Goal: Task Accomplishment & Management: Use online tool/utility

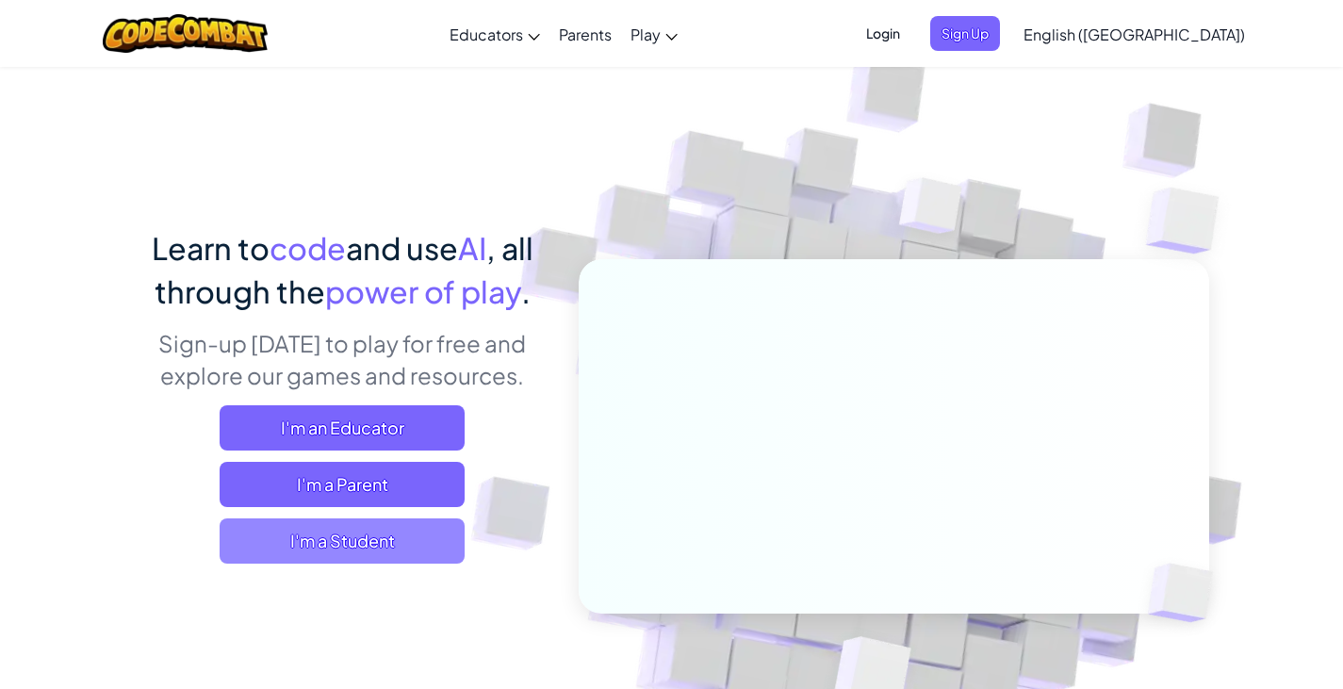
click at [419, 547] on span "I'm a Student" at bounding box center [342, 541] width 245 height 45
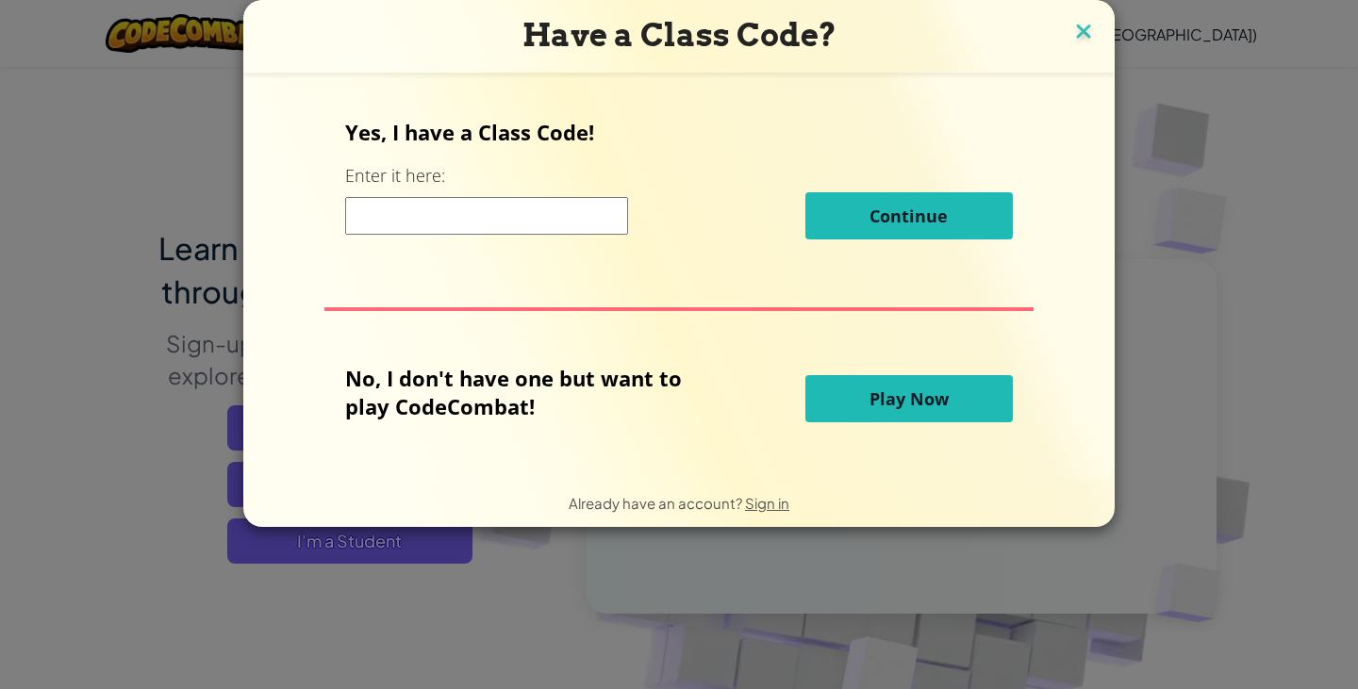
click at [1087, 31] on img at bounding box center [1083, 33] width 25 height 28
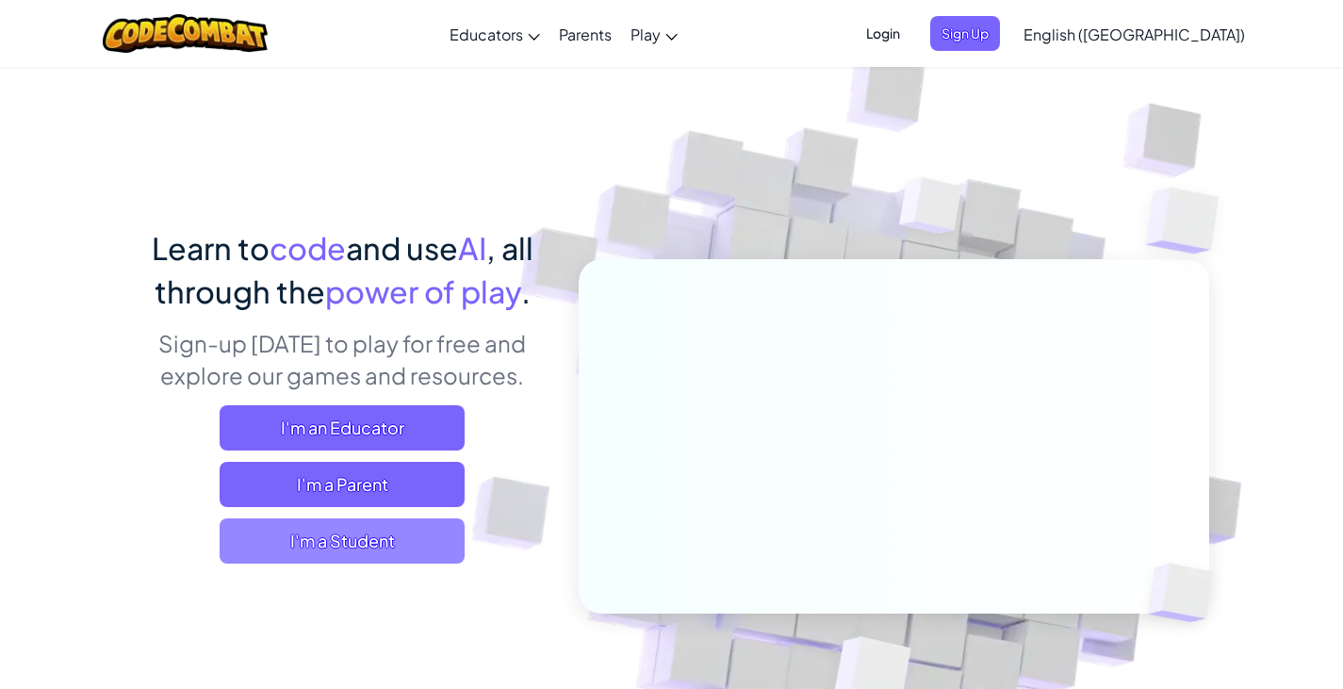
click at [380, 530] on span "I'm a Student" at bounding box center [342, 541] width 245 height 45
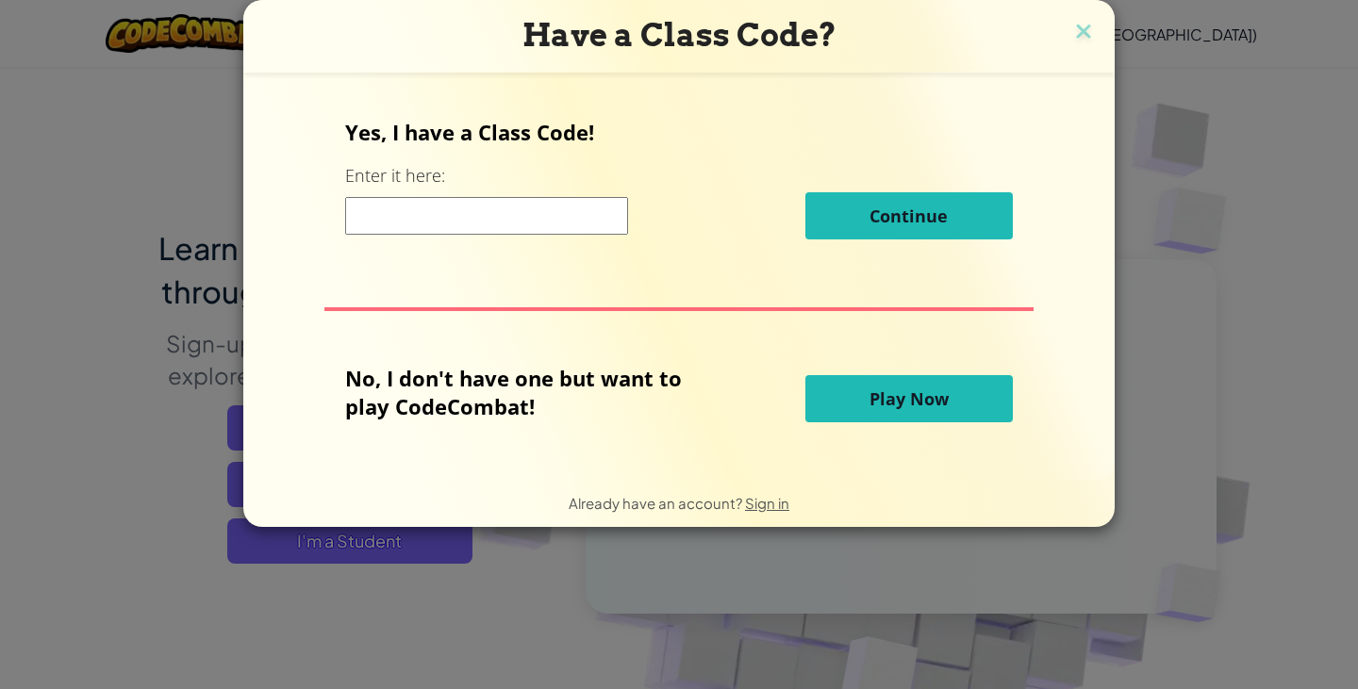
click at [932, 410] on span "Play Now" at bounding box center [908, 398] width 79 height 23
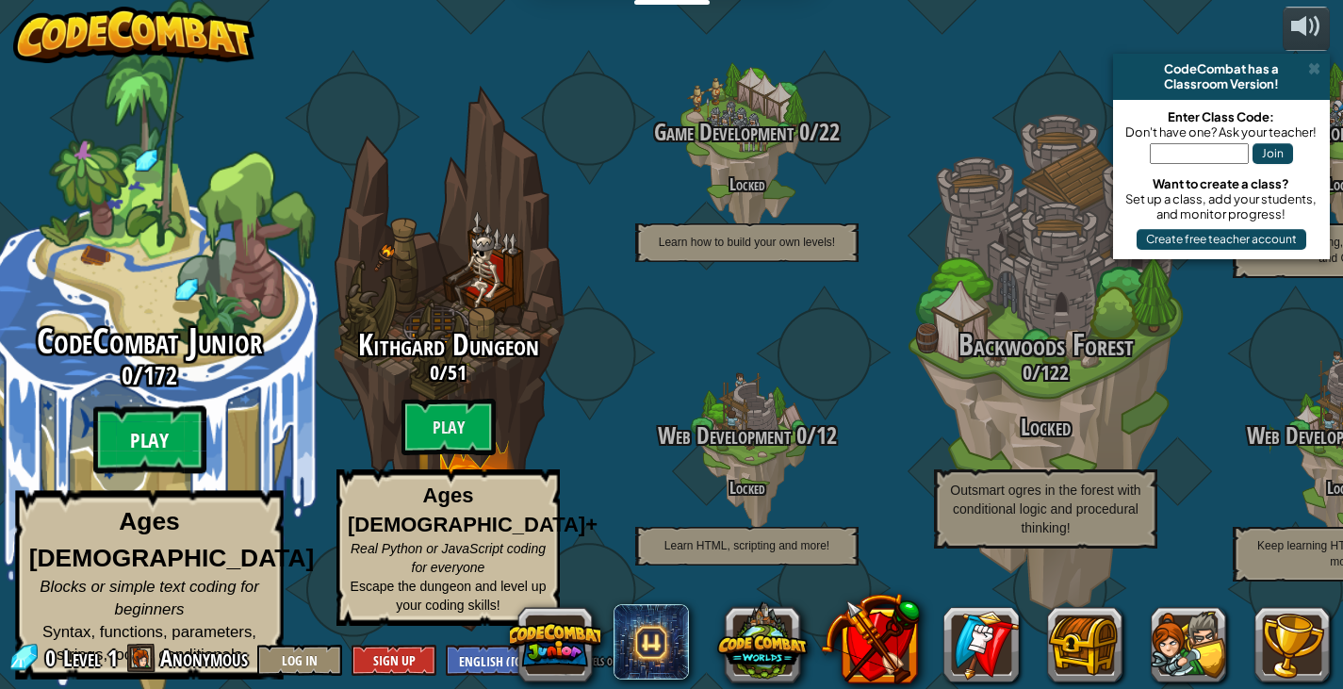
click at [132, 441] on btn "Play" at bounding box center [149, 440] width 113 height 68
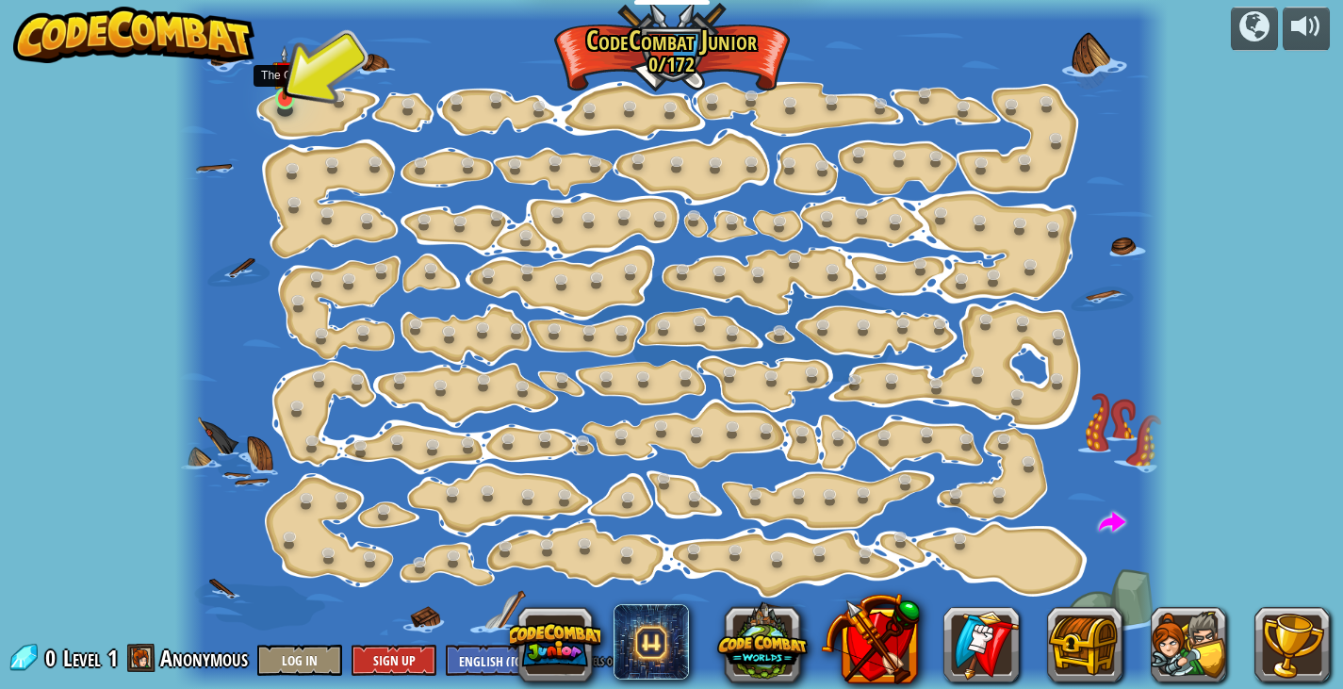
click at [283, 99] on img at bounding box center [284, 73] width 25 height 56
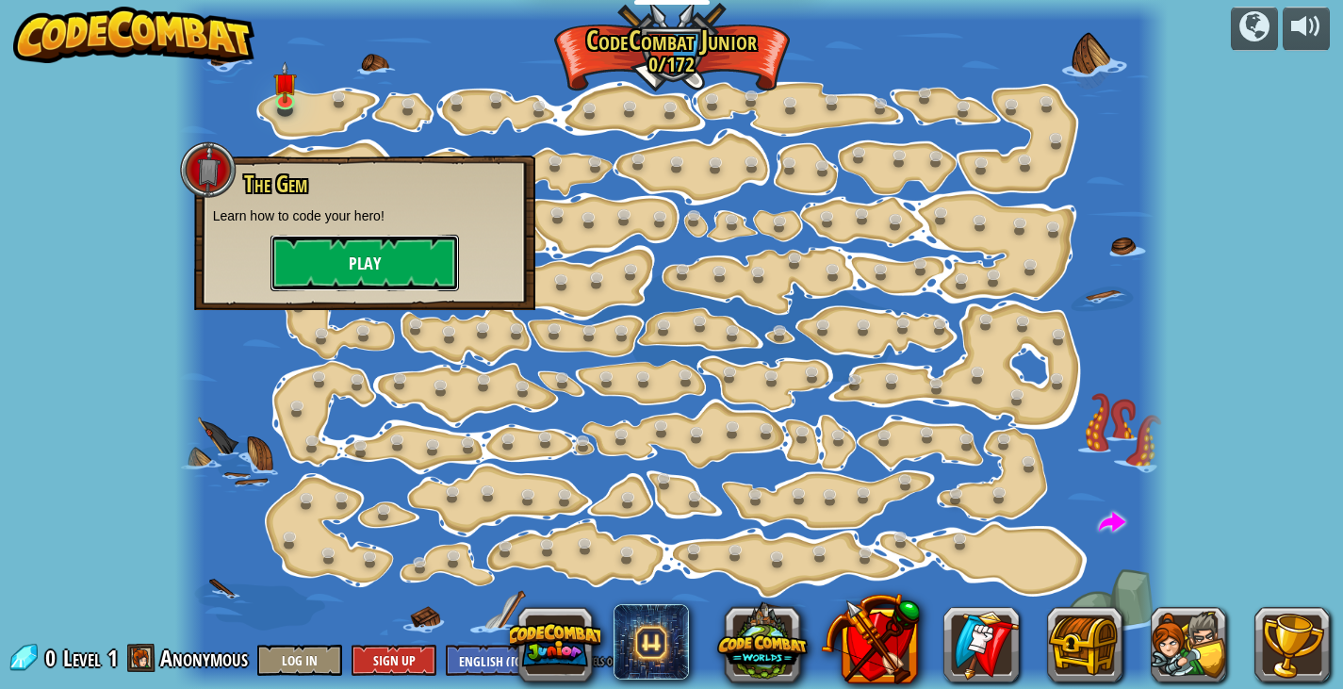
click at [350, 256] on button "Play" at bounding box center [365, 263] width 189 height 57
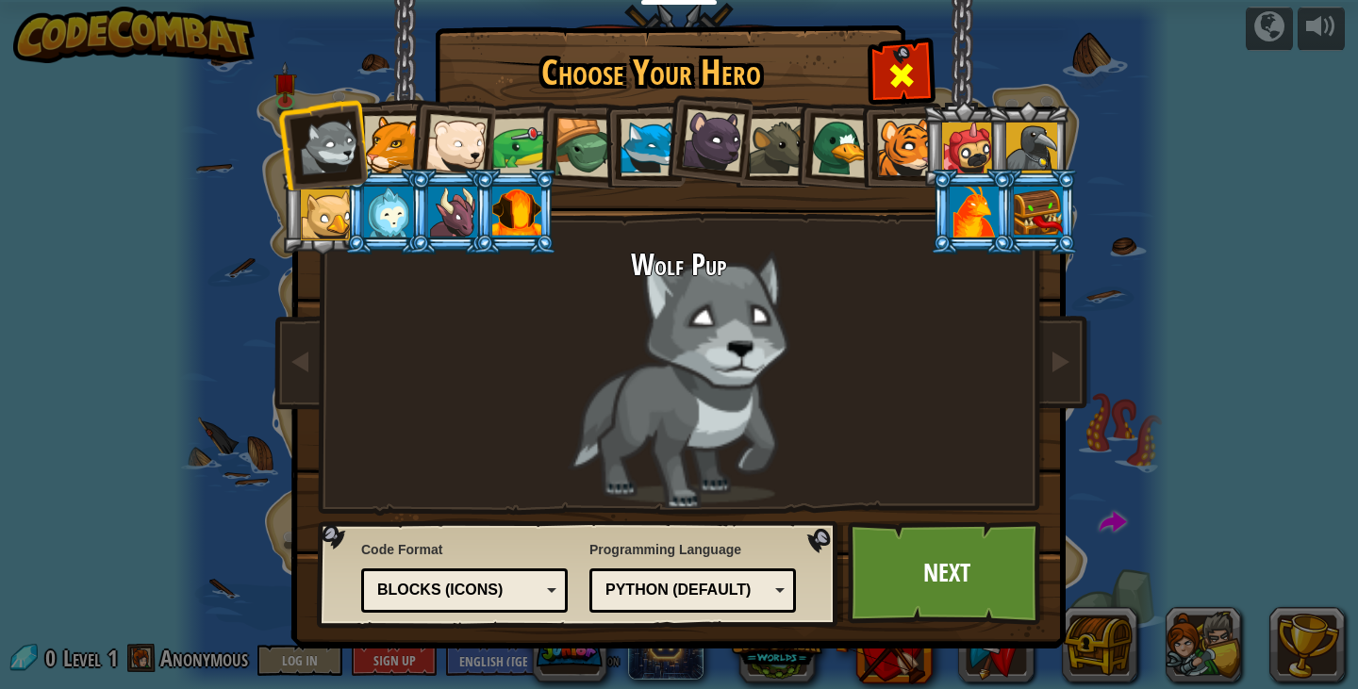
click at [920, 70] on div at bounding box center [900, 72] width 59 height 59
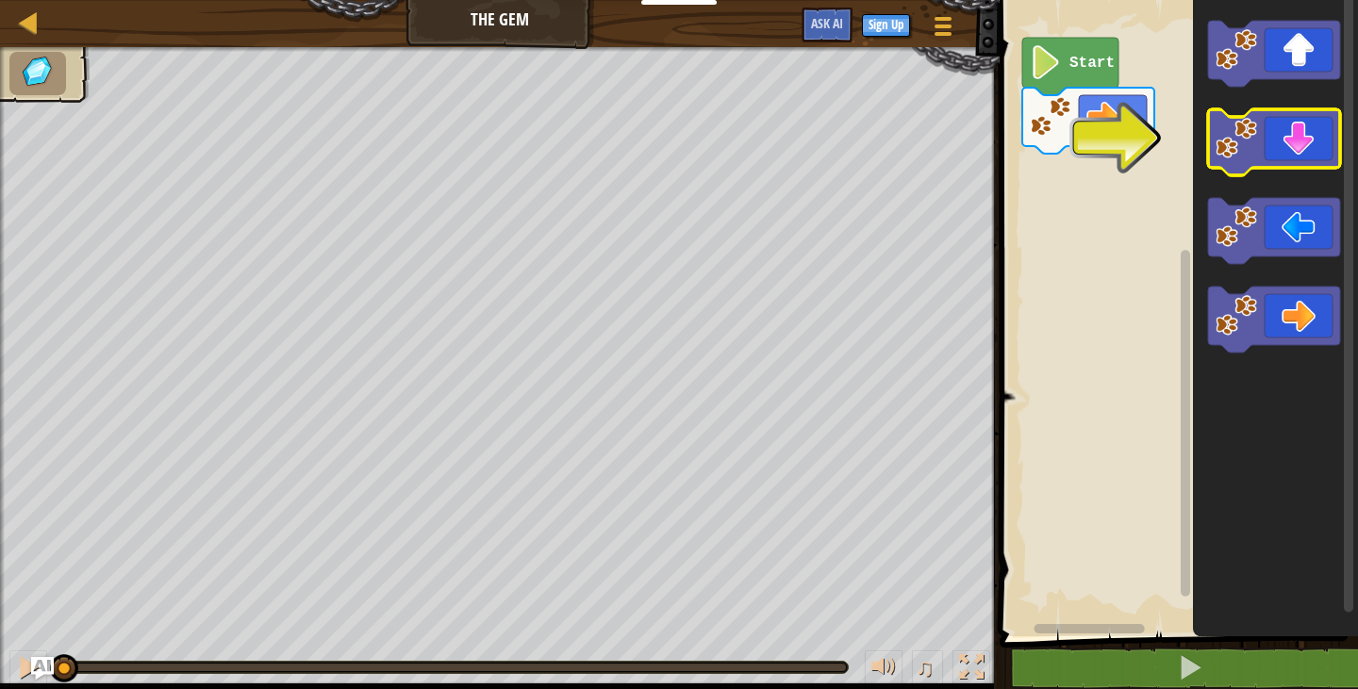
click at [1298, 121] on icon "Blockly Workspace" at bounding box center [1274, 142] width 132 height 66
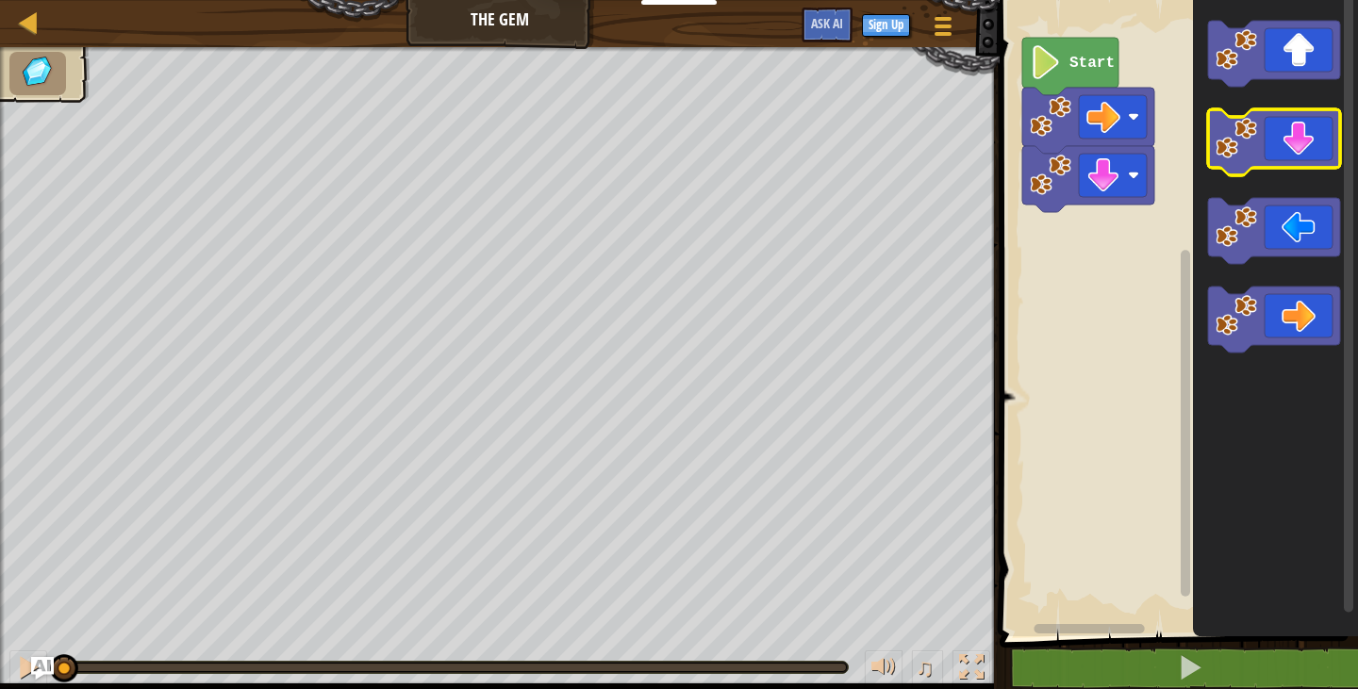
click at [1298, 121] on icon "Blockly Workspace" at bounding box center [1274, 142] width 132 height 66
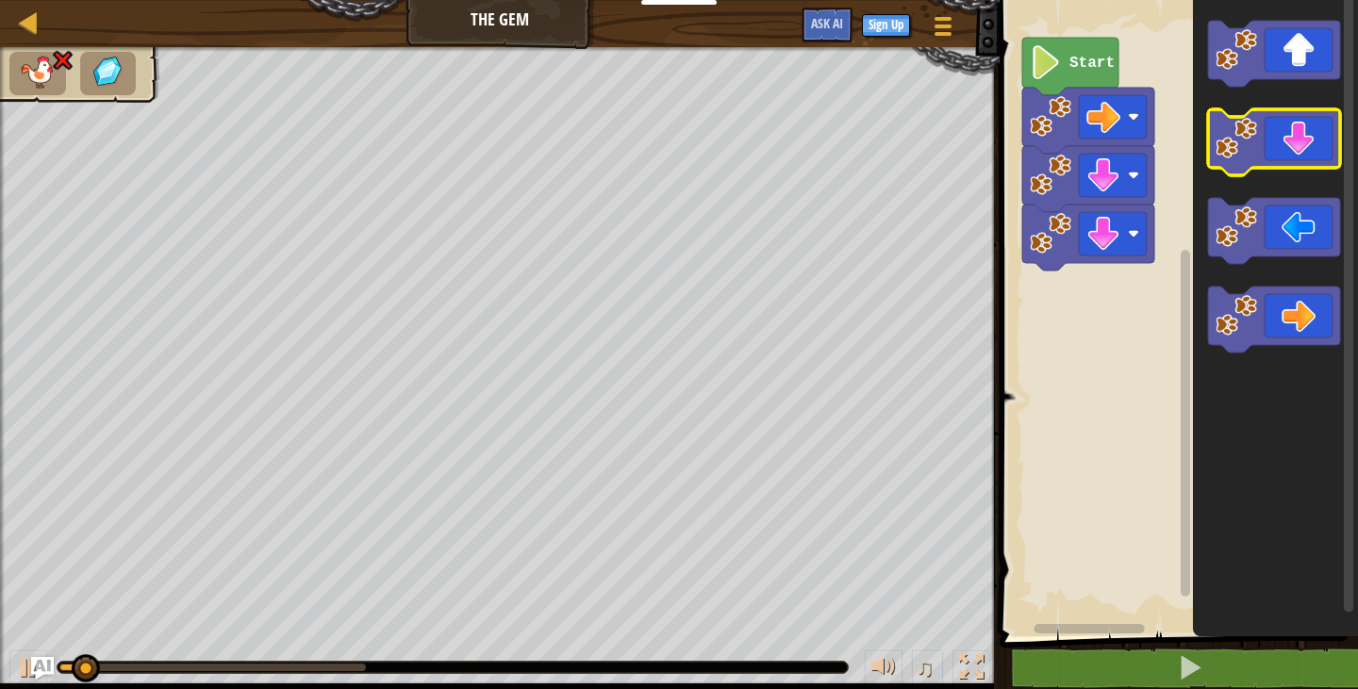
click at [1298, 121] on icon "Blockly Workspace" at bounding box center [1274, 142] width 132 height 66
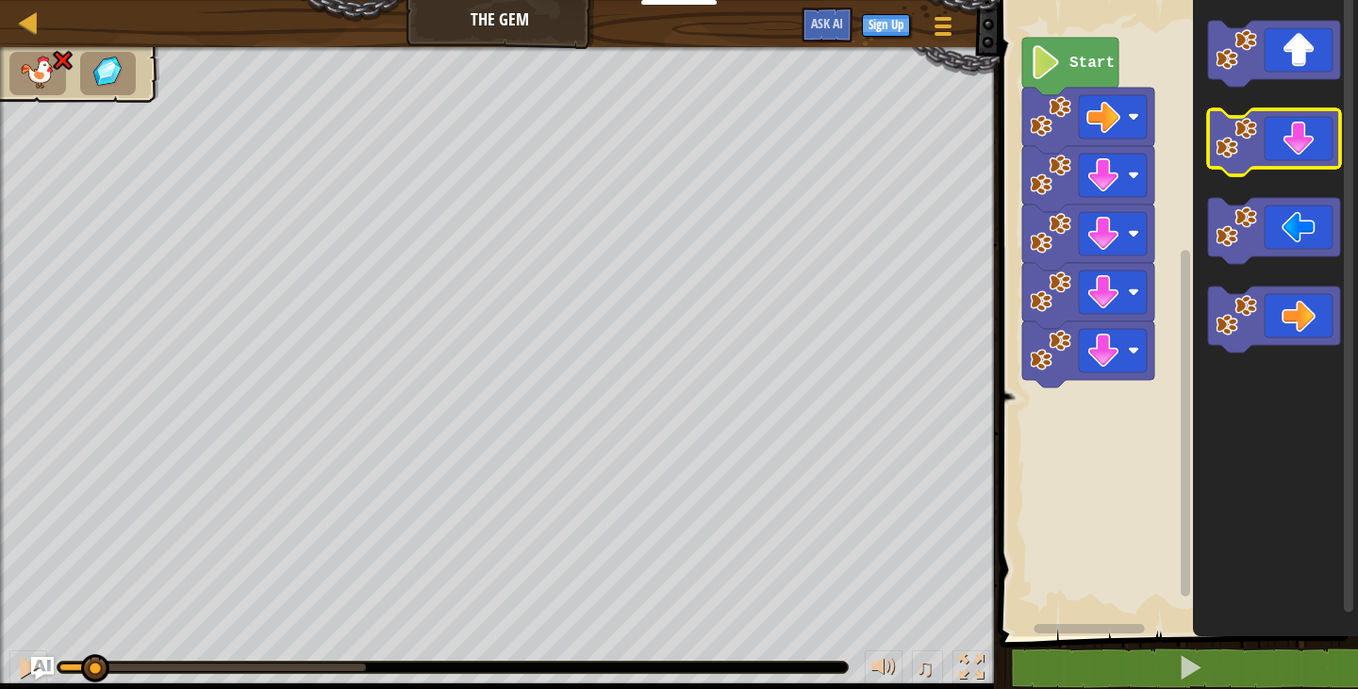
click at [1298, 121] on icon "Blockly Workspace" at bounding box center [1274, 142] width 132 height 66
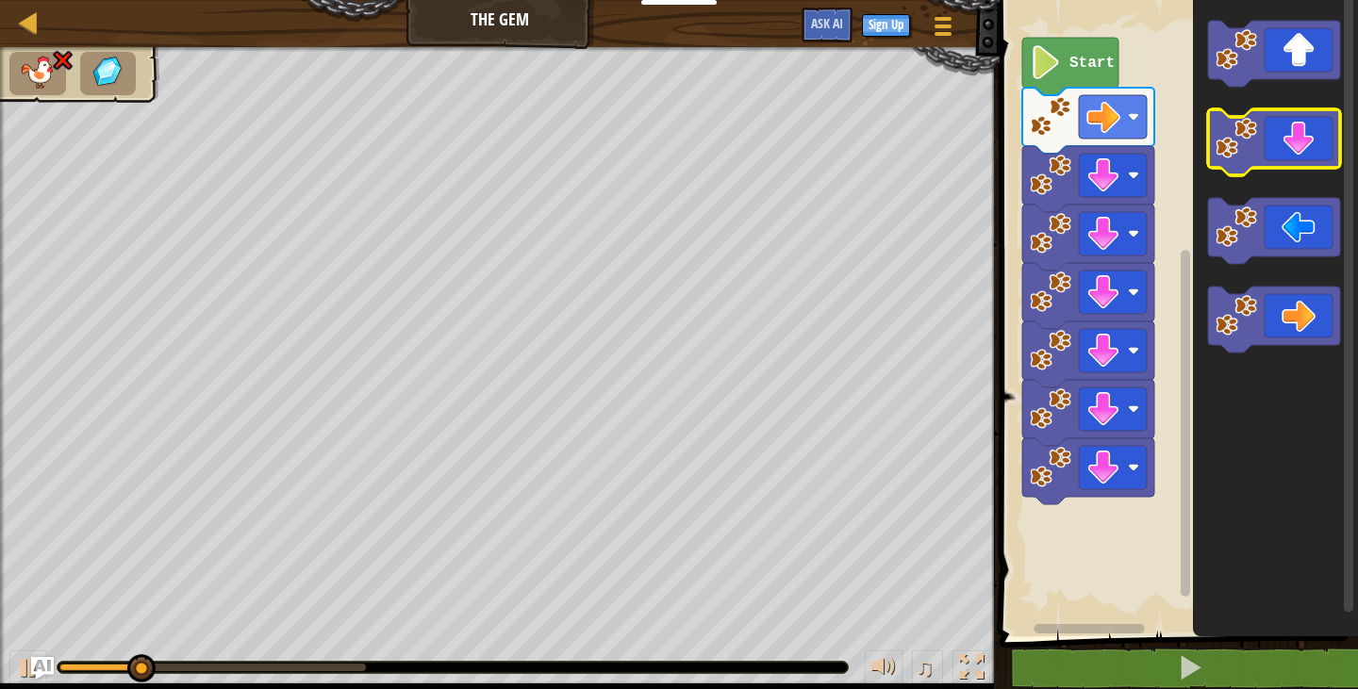
click at [1285, 141] on icon "Blockly Workspace" at bounding box center [1274, 142] width 132 height 66
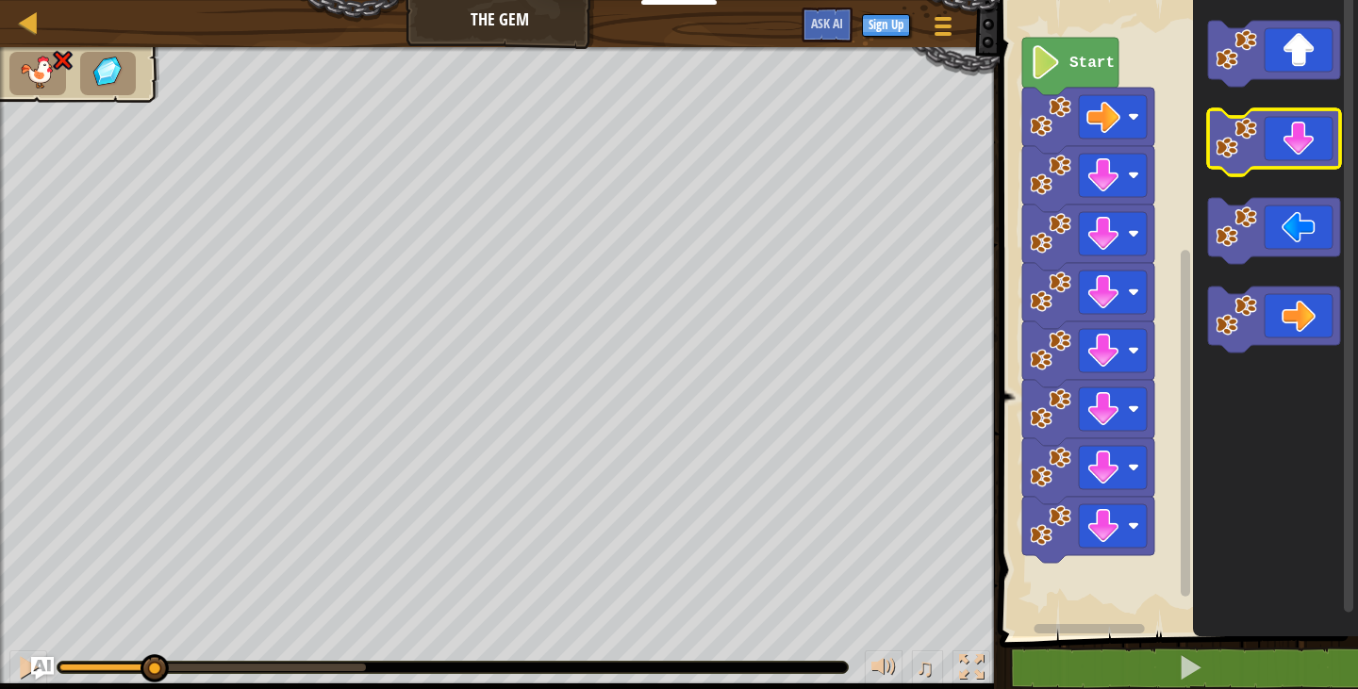
click at [1285, 141] on icon "Blockly Workspace" at bounding box center [1274, 142] width 132 height 66
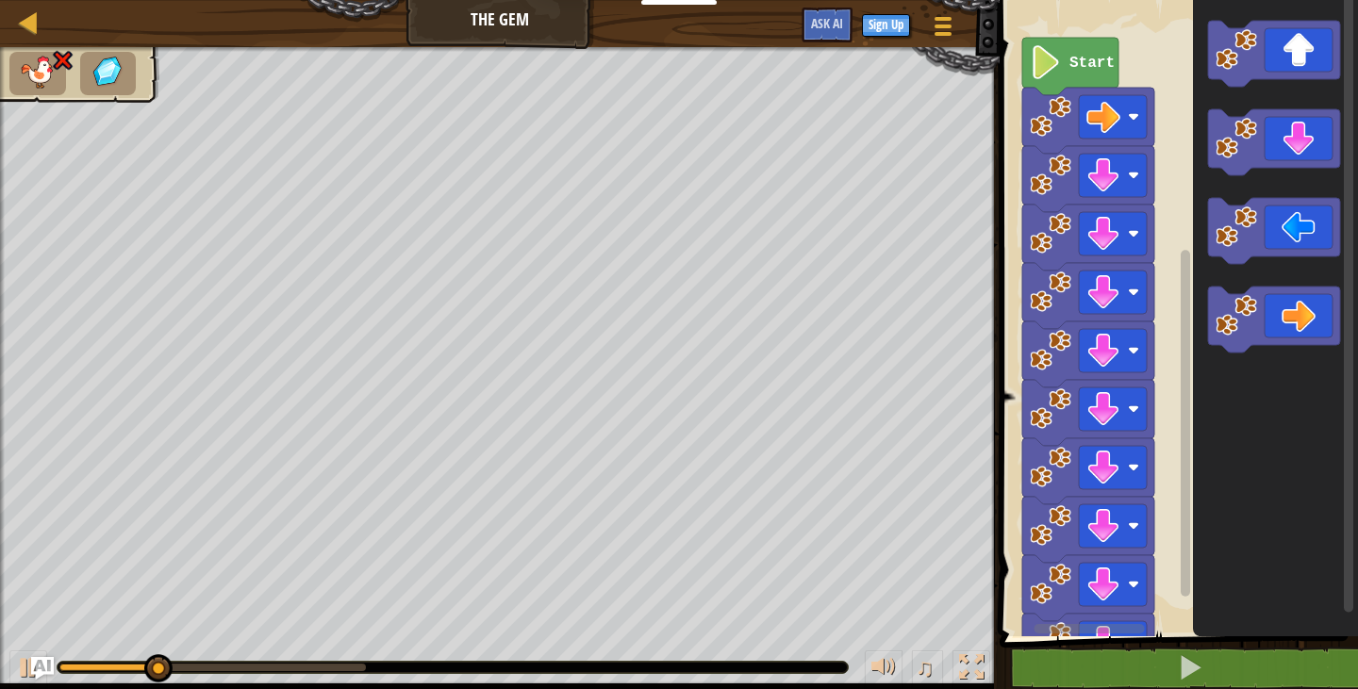
click at [1279, 161] on icon "Blockly Workspace" at bounding box center [1274, 142] width 132 height 66
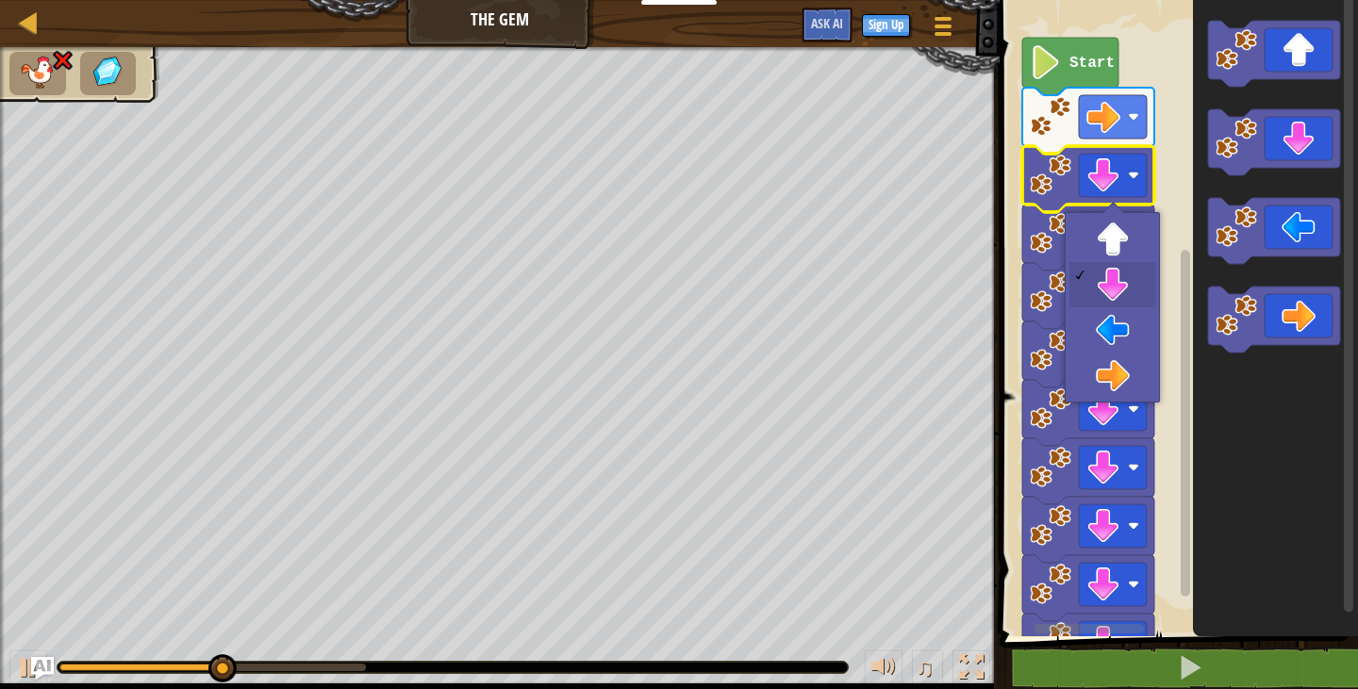
click at [1115, 189] on image "Blockly Workspace" at bounding box center [1103, 175] width 34 height 34
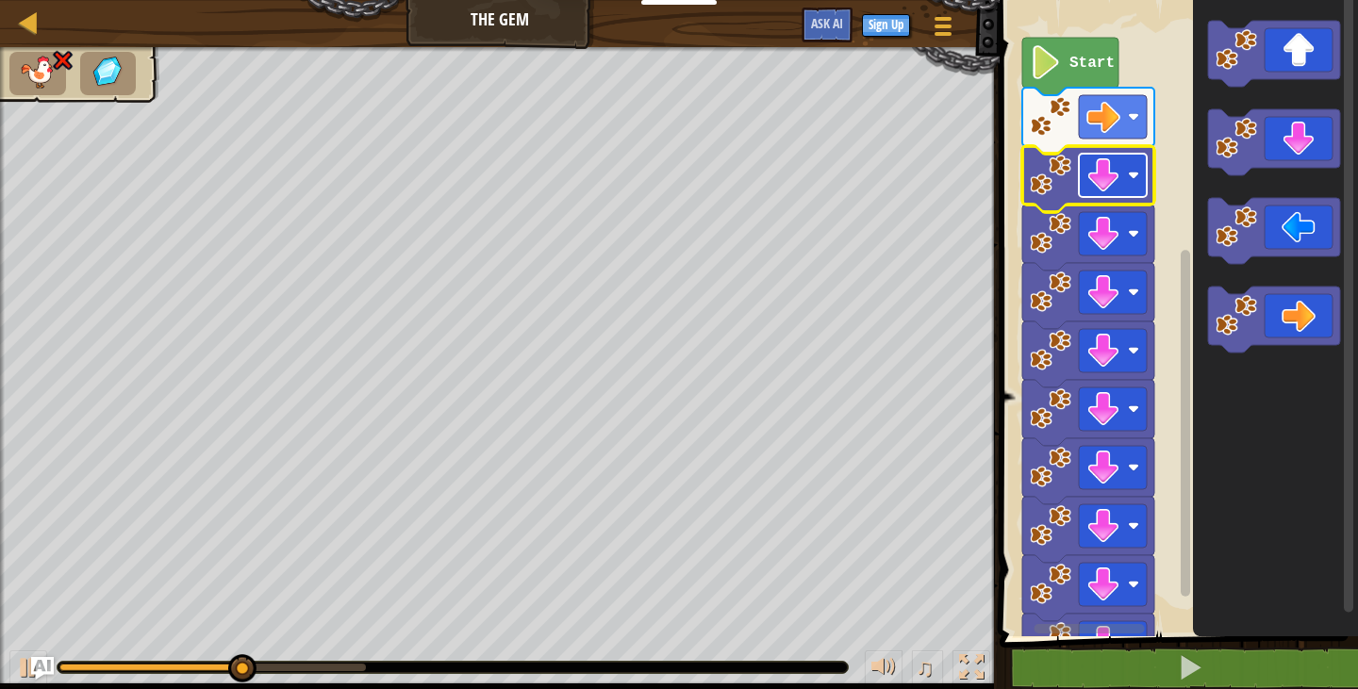
click at [1115, 188] on image "Blockly Workspace" at bounding box center [1103, 175] width 34 height 34
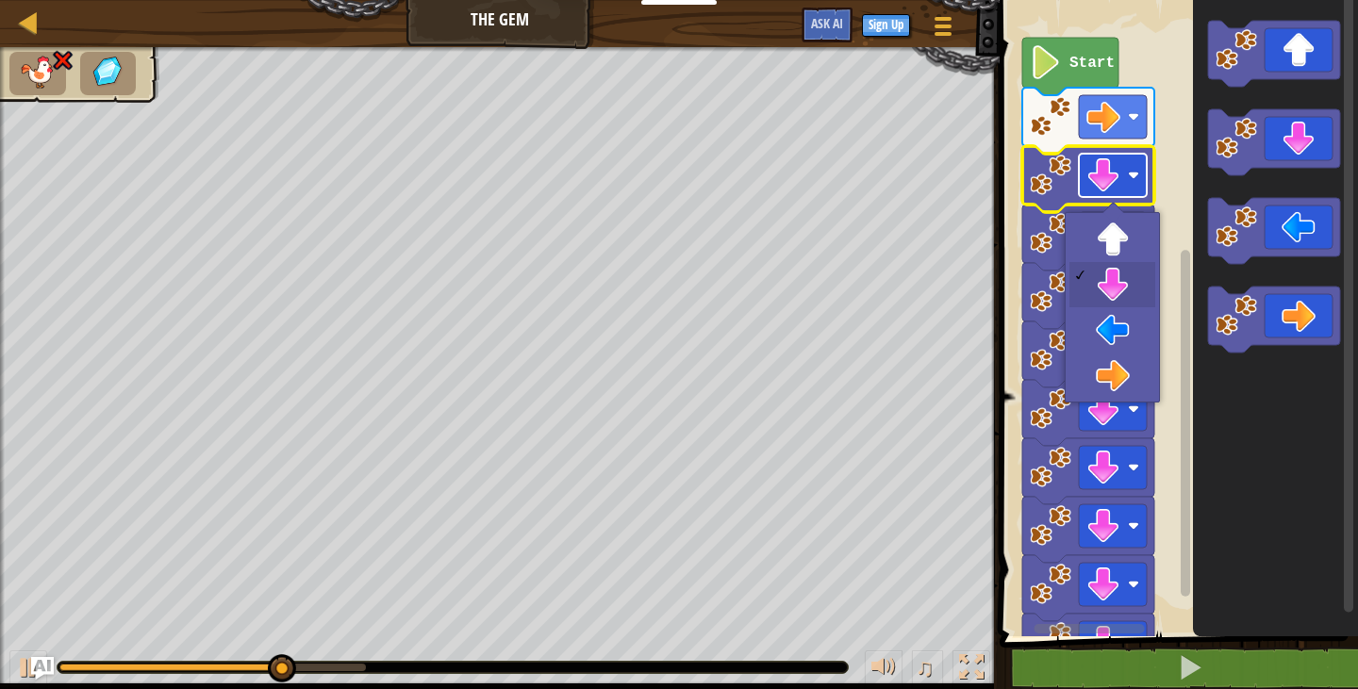
click at [1115, 188] on image "Blockly Workspace" at bounding box center [1103, 175] width 34 height 34
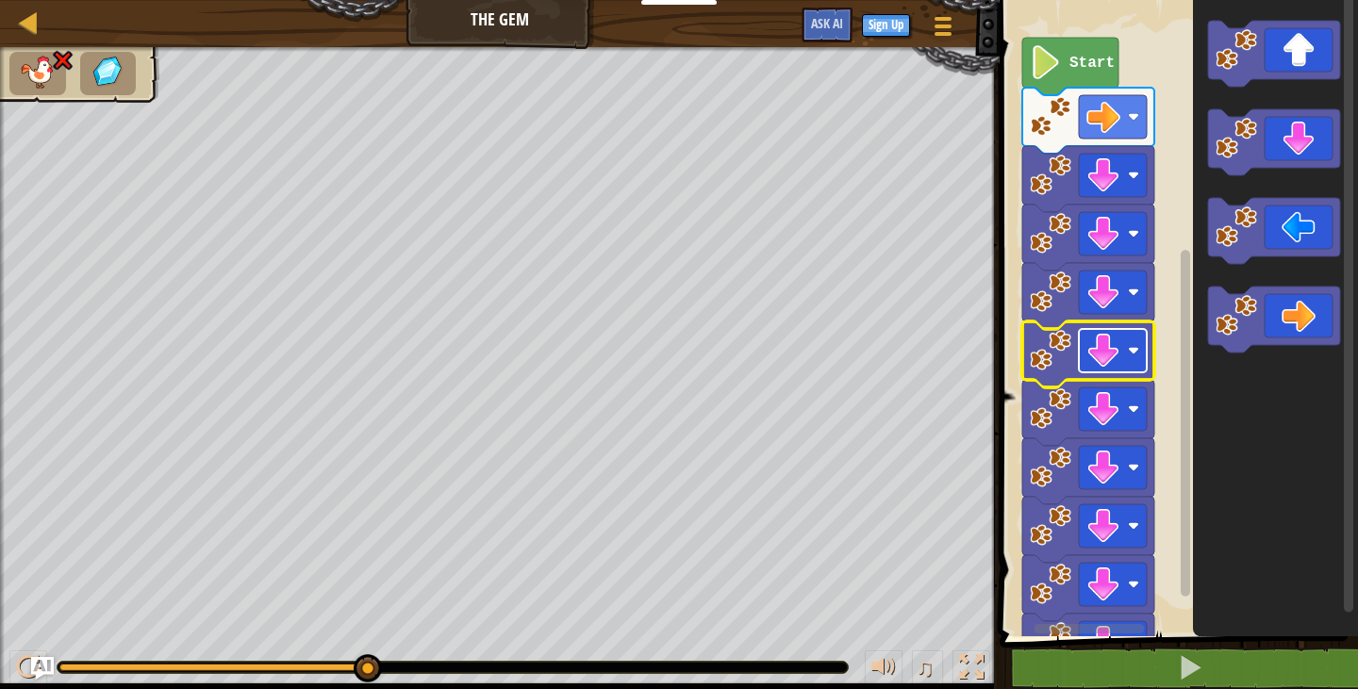
click at [1113, 359] on image "Blockly Workspace" at bounding box center [1103, 351] width 34 height 34
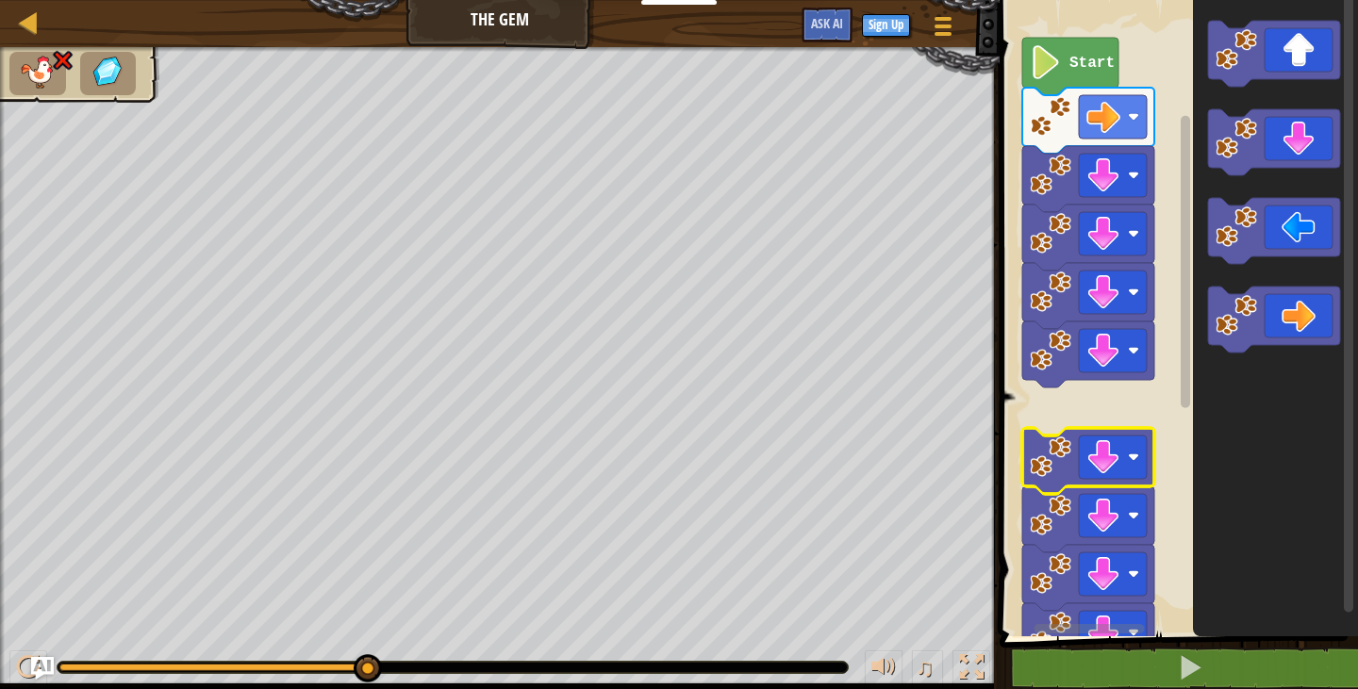
click at [1125, 463] on rect "Blockly Workspace" at bounding box center [1113, 457] width 68 height 43
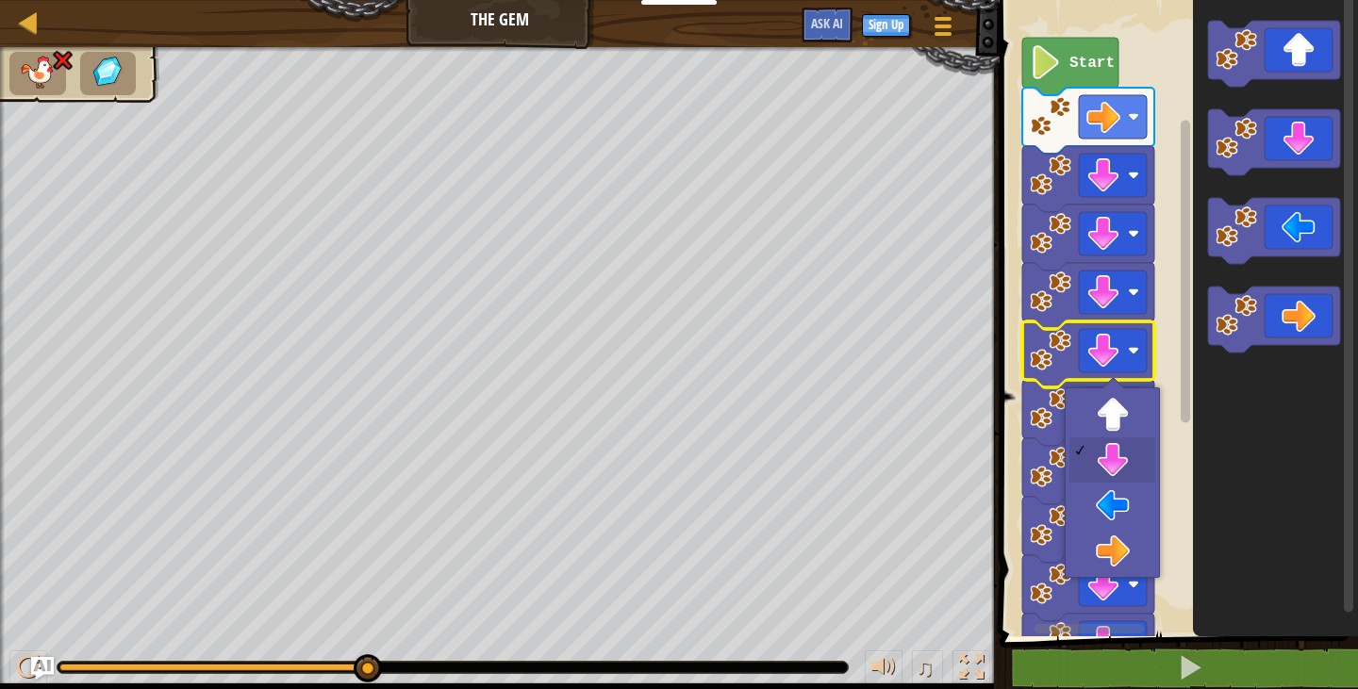
click at [1111, 347] on image "Blockly Workspace" at bounding box center [1103, 351] width 34 height 34
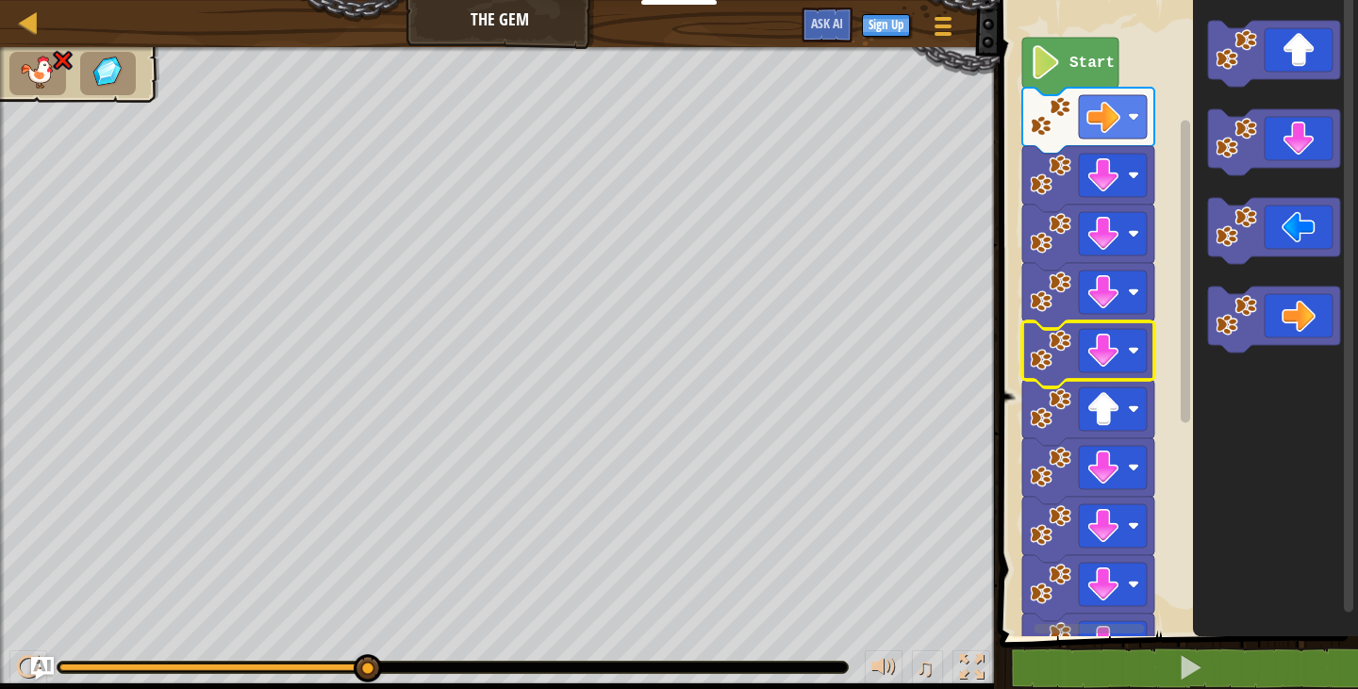
click at [1111, 347] on image "Blockly Workspace" at bounding box center [1103, 351] width 34 height 34
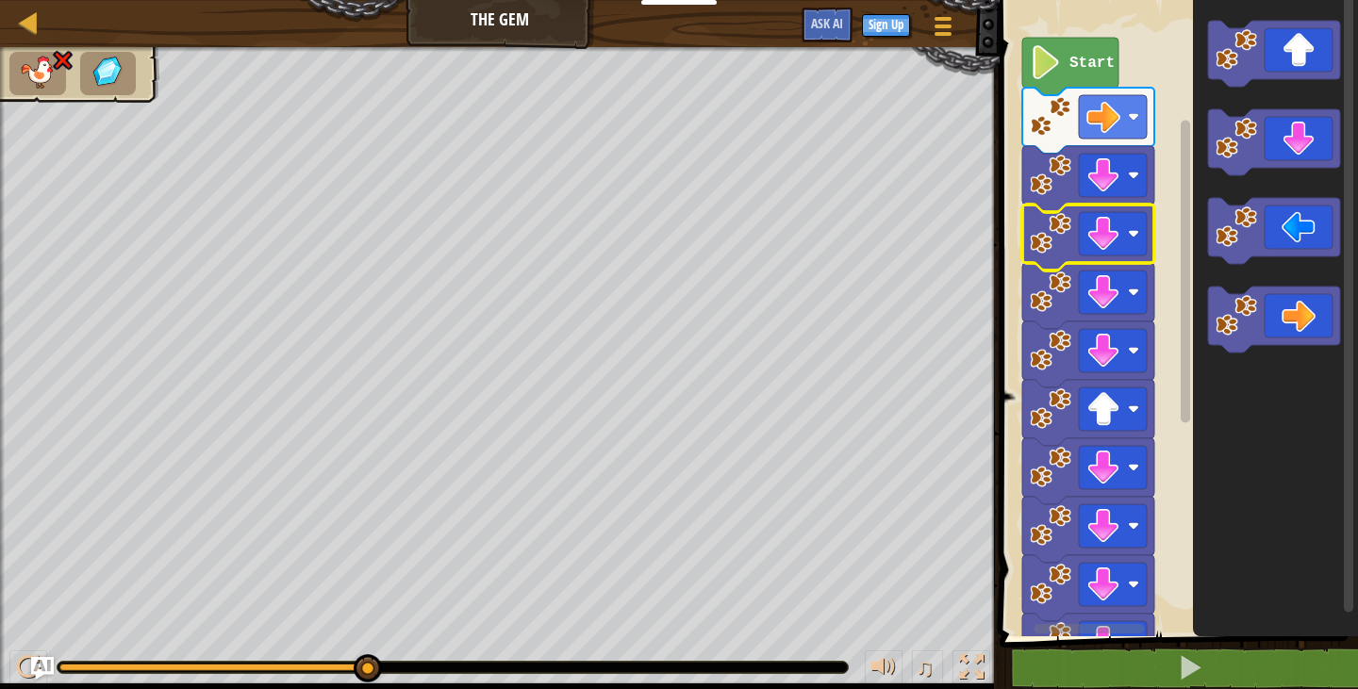
click at [1127, 256] on g "Blockly Workspace" at bounding box center [1088, 472] width 132 height 534
click at [1343, 242] on rect "Blockly Workspace" at bounding box center [1347, 302] width 9 height 619
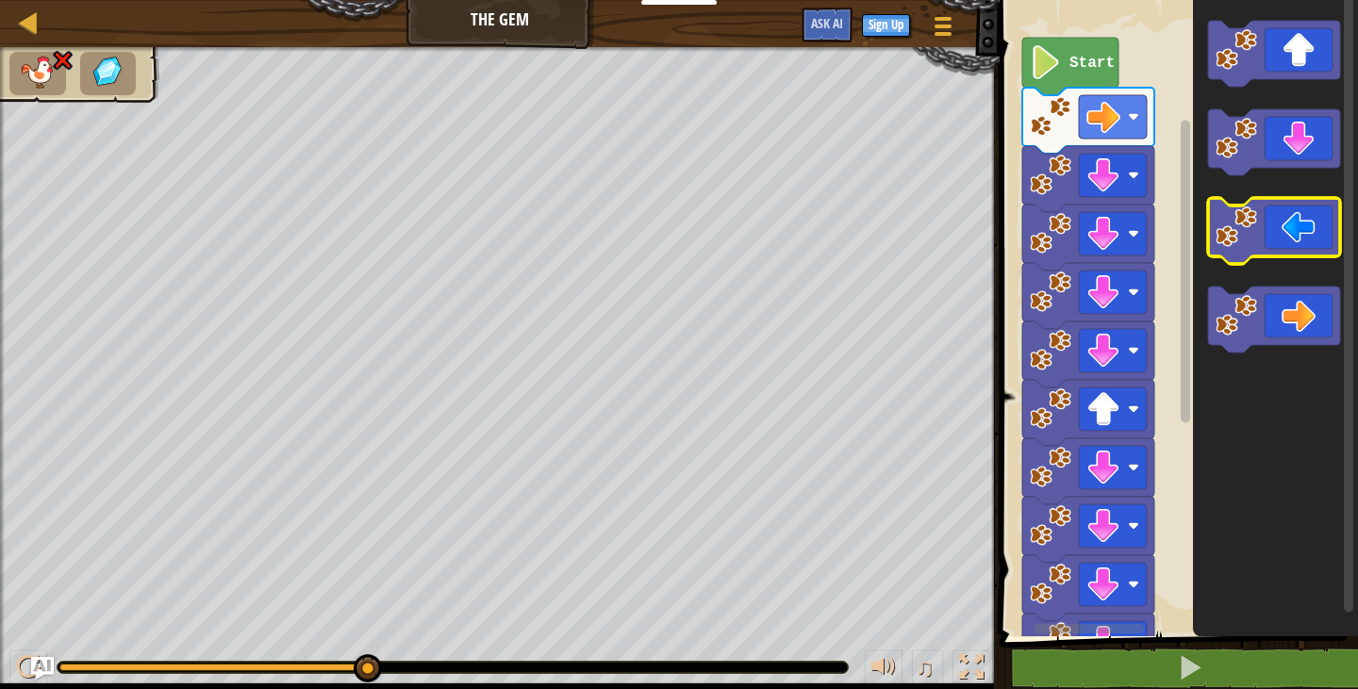
click at [1335, 234] on icon "Blockly Workspace" at bounding box center [1274, 231] width 132 height 66
click at [1321, 232] on icon "Blockly Workspace" at bounding box center [1274, 231] width 132 height 66
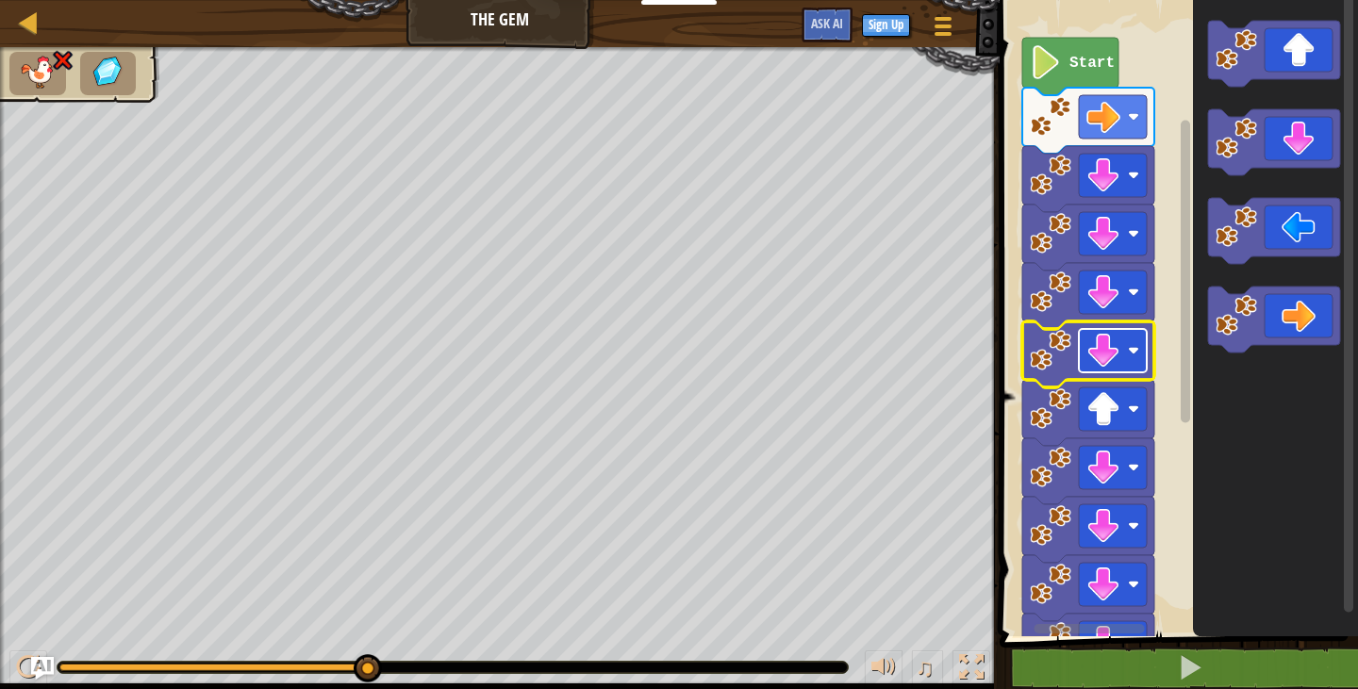
click at [1113, 339] on image "Blockly Workspace" at bounding box center [1103, 351] width 34 height 34
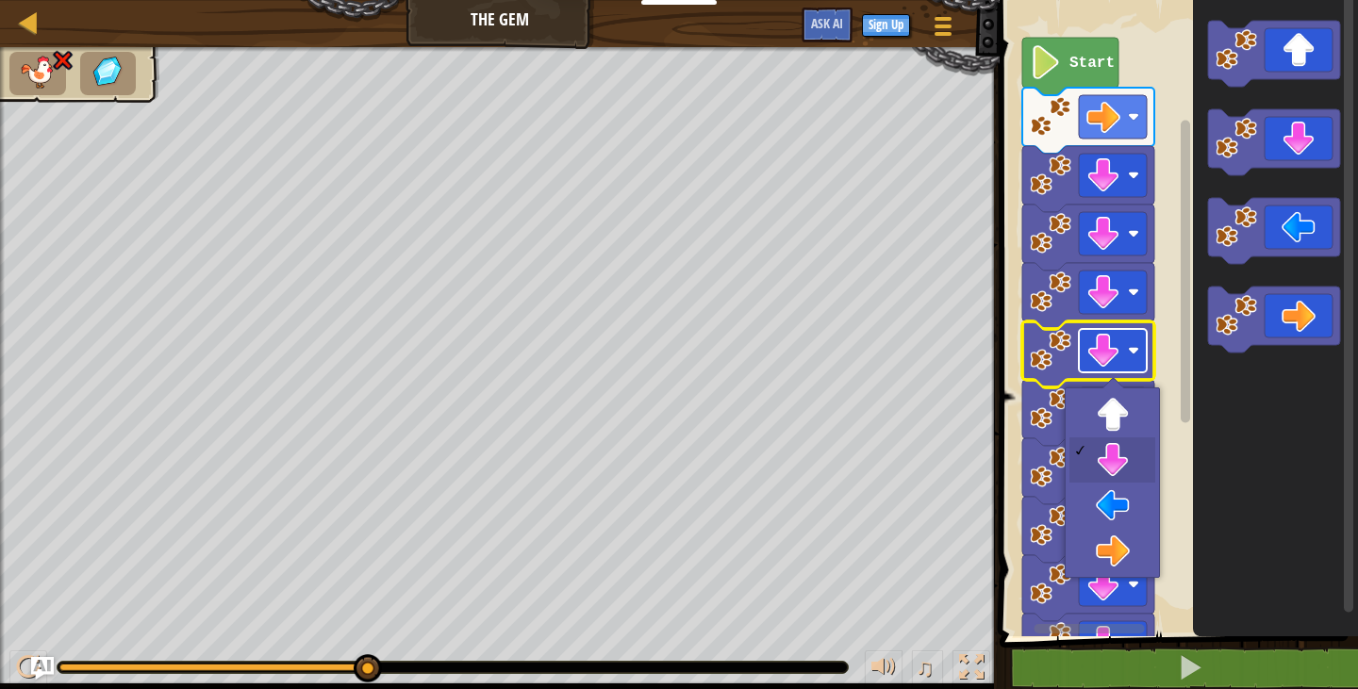
click at [1113, 341] on image "Blockly Workspace" at bounding box center [1103, 351] width 34 height 34
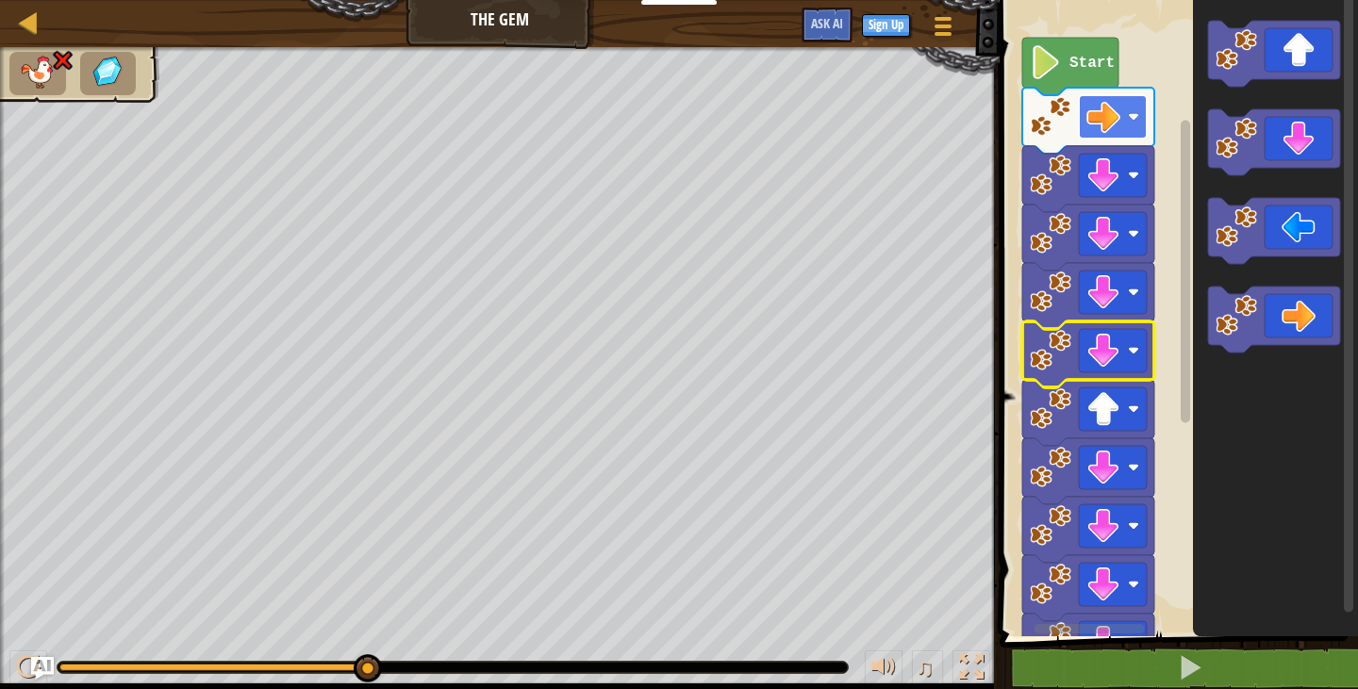
click at [1107, 123] on image "Blockly Workspace" at bounding box center [1103, 117] width 34 height 34
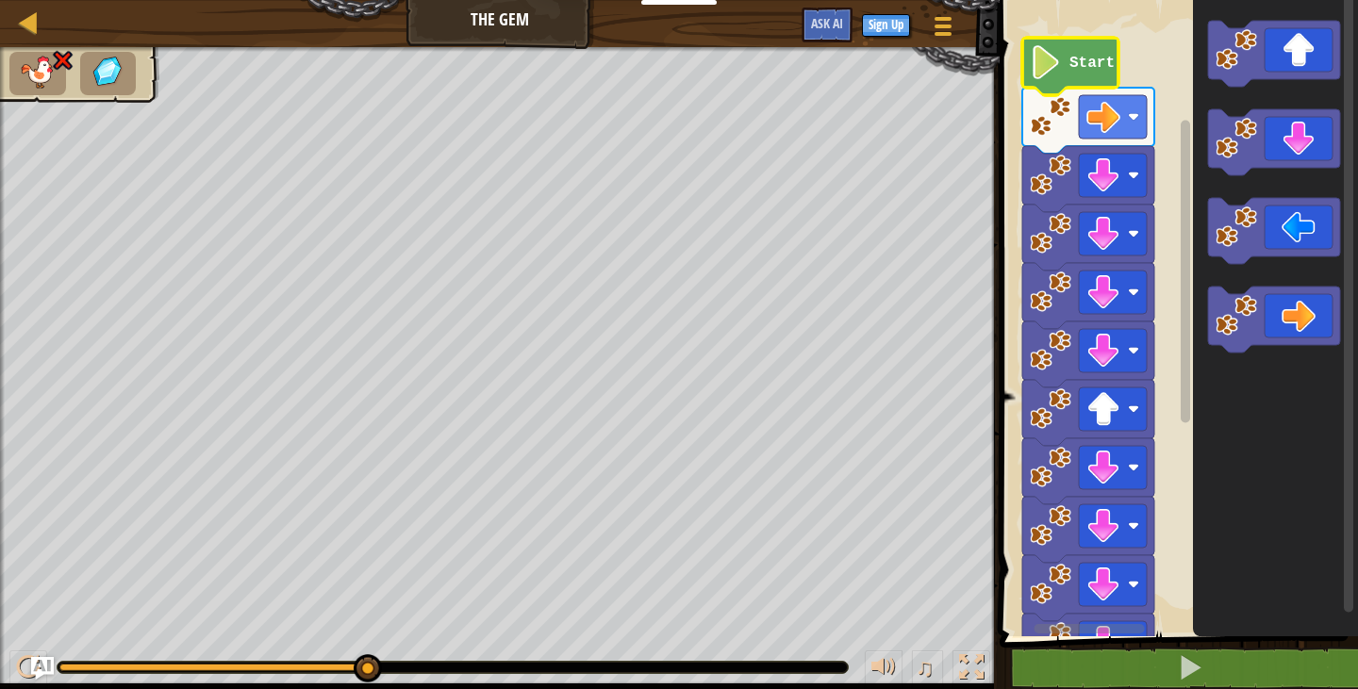
click at [1083, 57] on text "Start" at bounding box center [1091, 63] width 45 height 17
click at [1083, 73] on icon "Blockly Workspace" at bounding box center [1070, 67] width 96 height 58
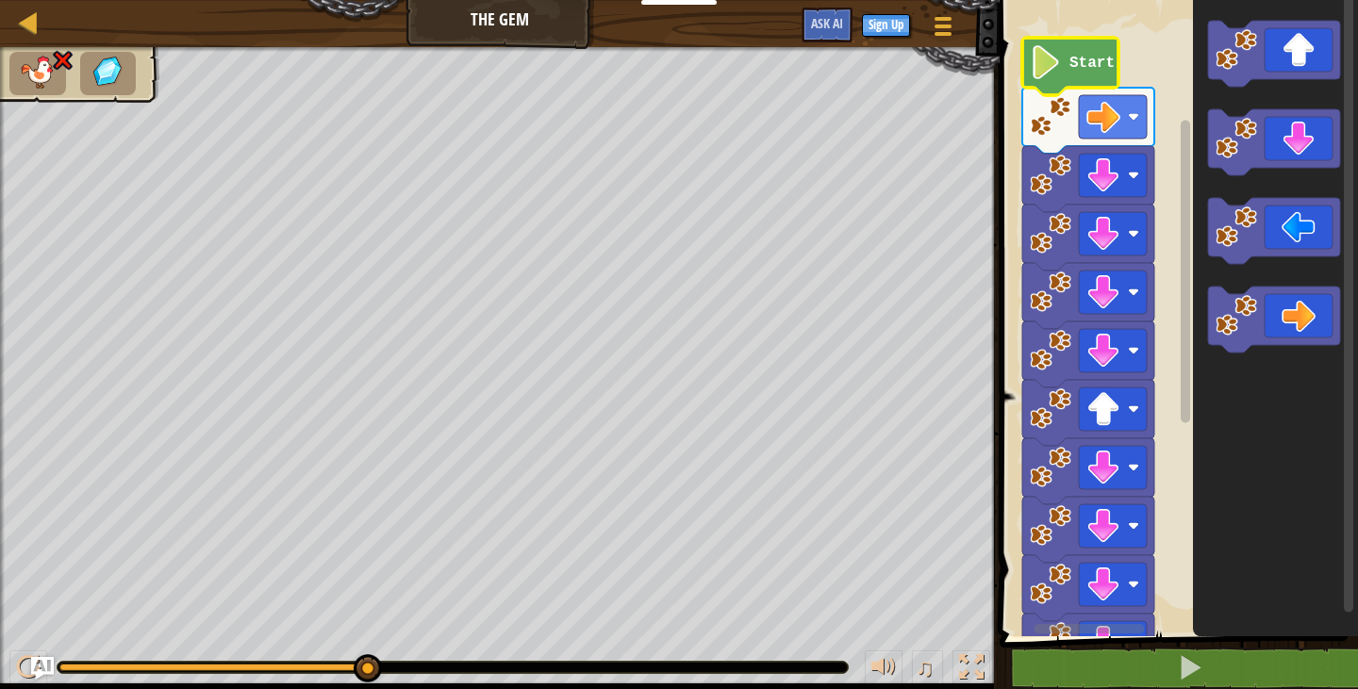
click at [1083, 73] on icon "Blockly Workspace" at bounding box center [1070, 67] width 96 height 58
click at [26, 21] on div at bounding box center [29, 22] width 24 height 24
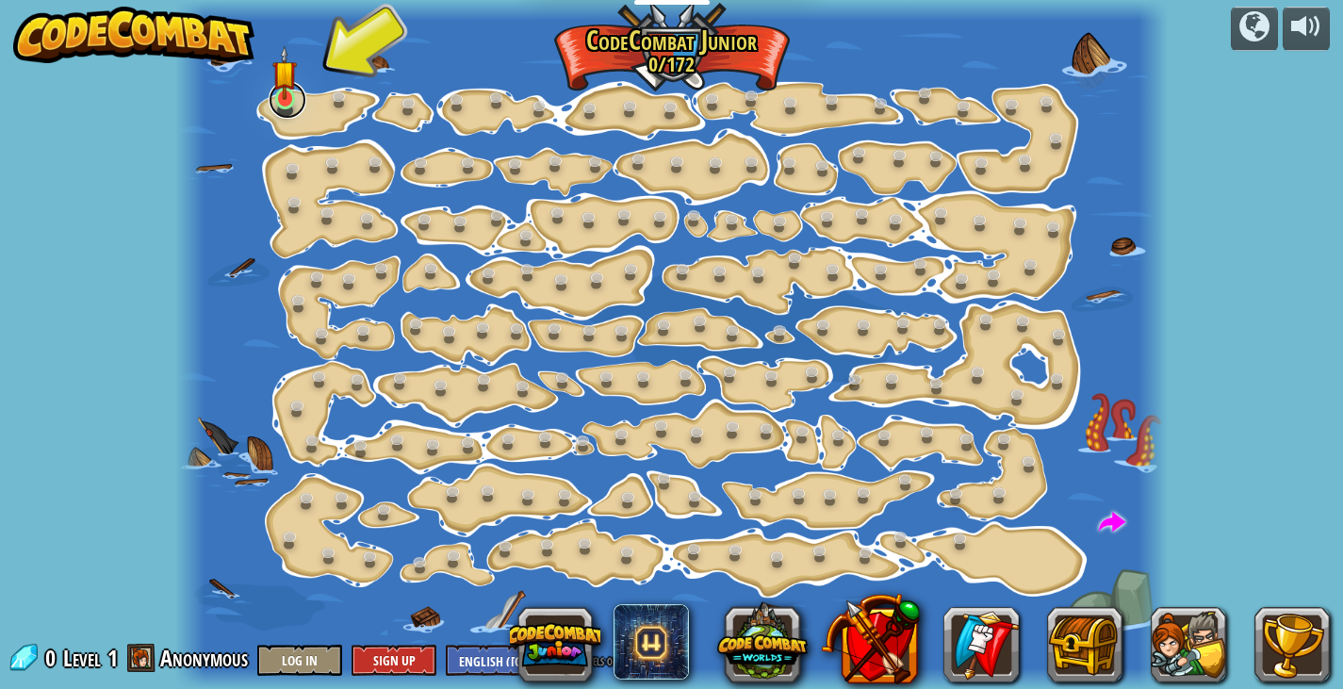
click at [301, 111] on link at bounding box center [288, 100] width 38 height 38
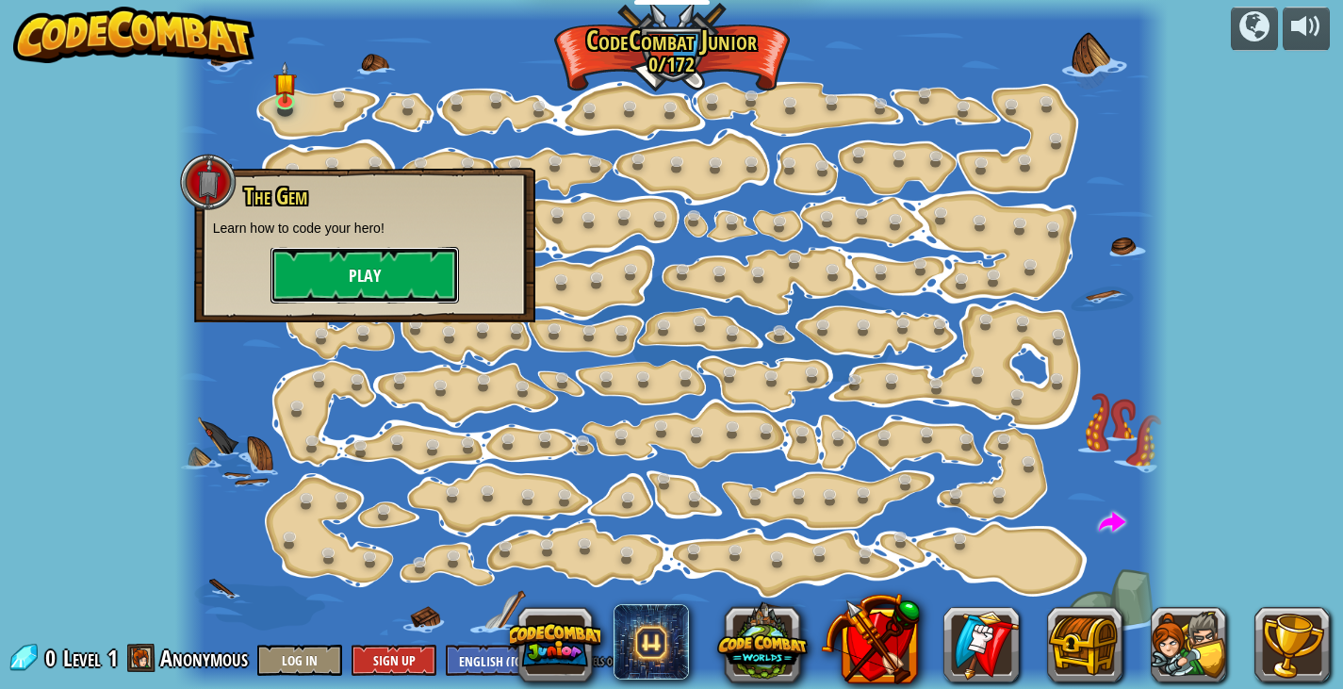
click at [354, 271] on button "Play" at bounding box center [365, 275] width 189 height 57
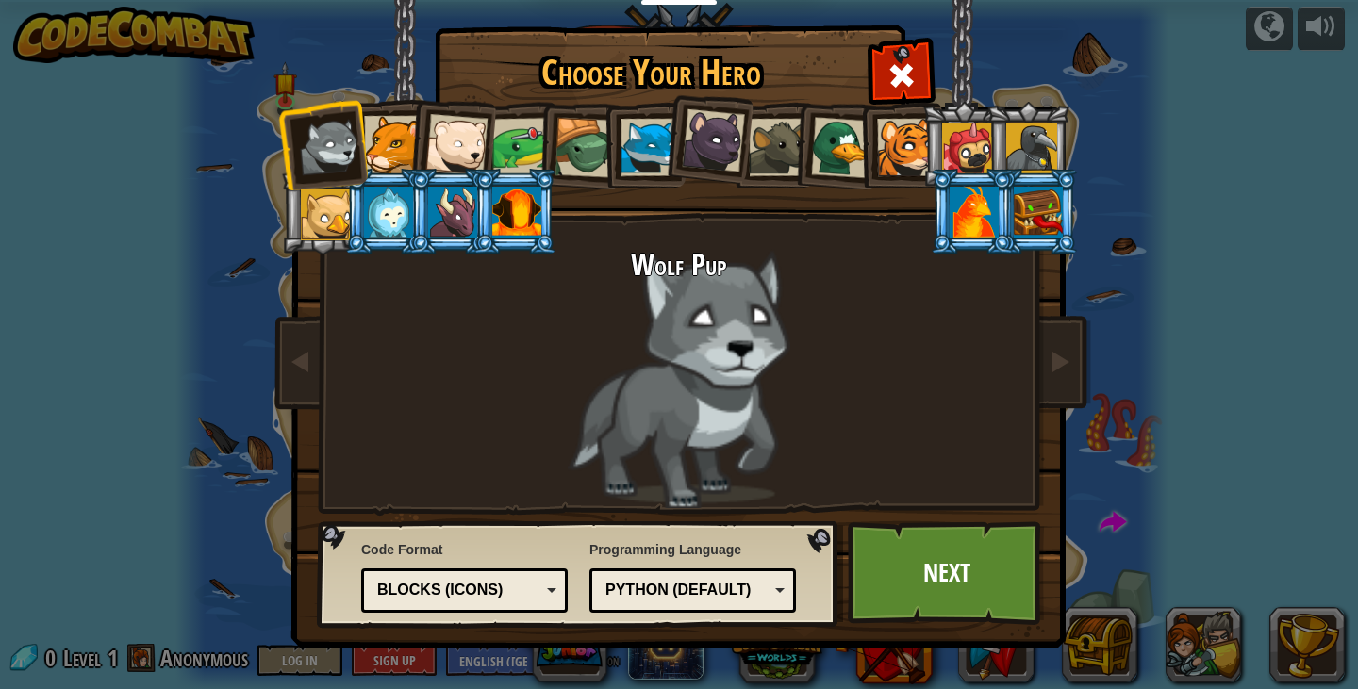
click at [368, 131] on div at bounding box center [393, 145] width 58 height 58
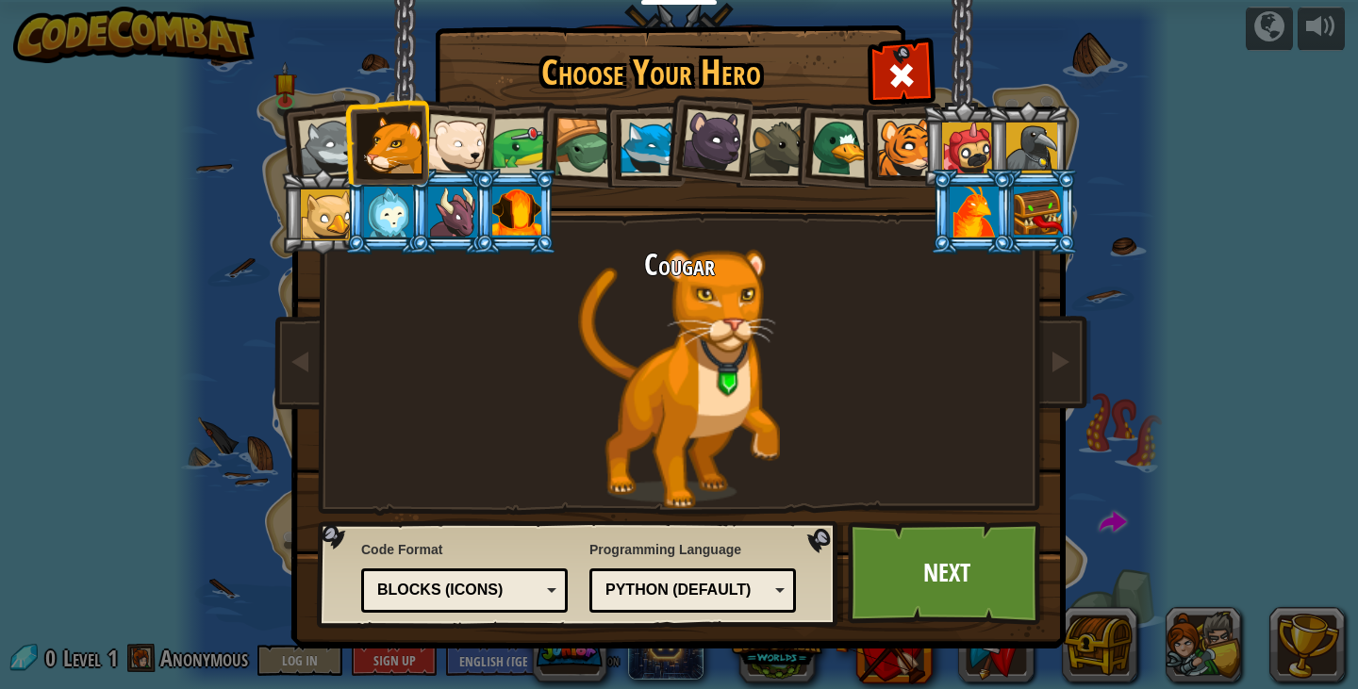
click at [434, 137] on div at bounding box center [456, 145] width 62 height 62
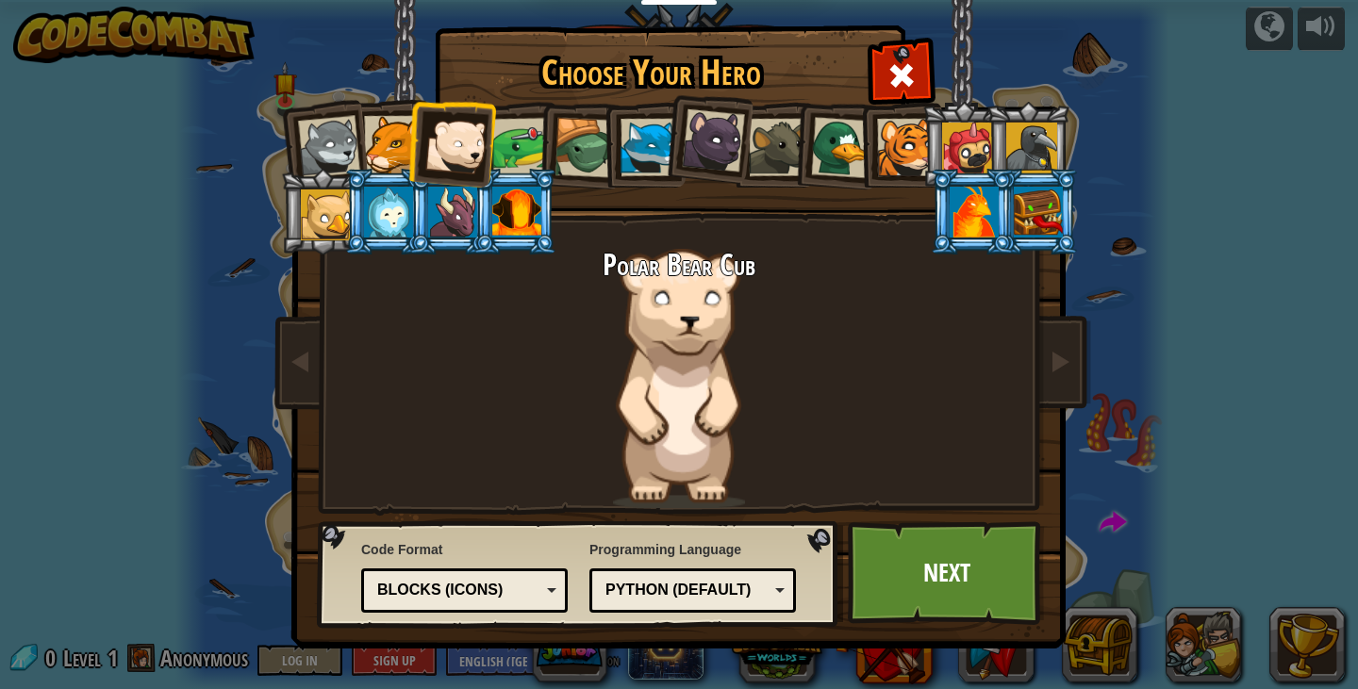
click at [527, 145] on div at bounding box center [521, 147] width 58 height 58
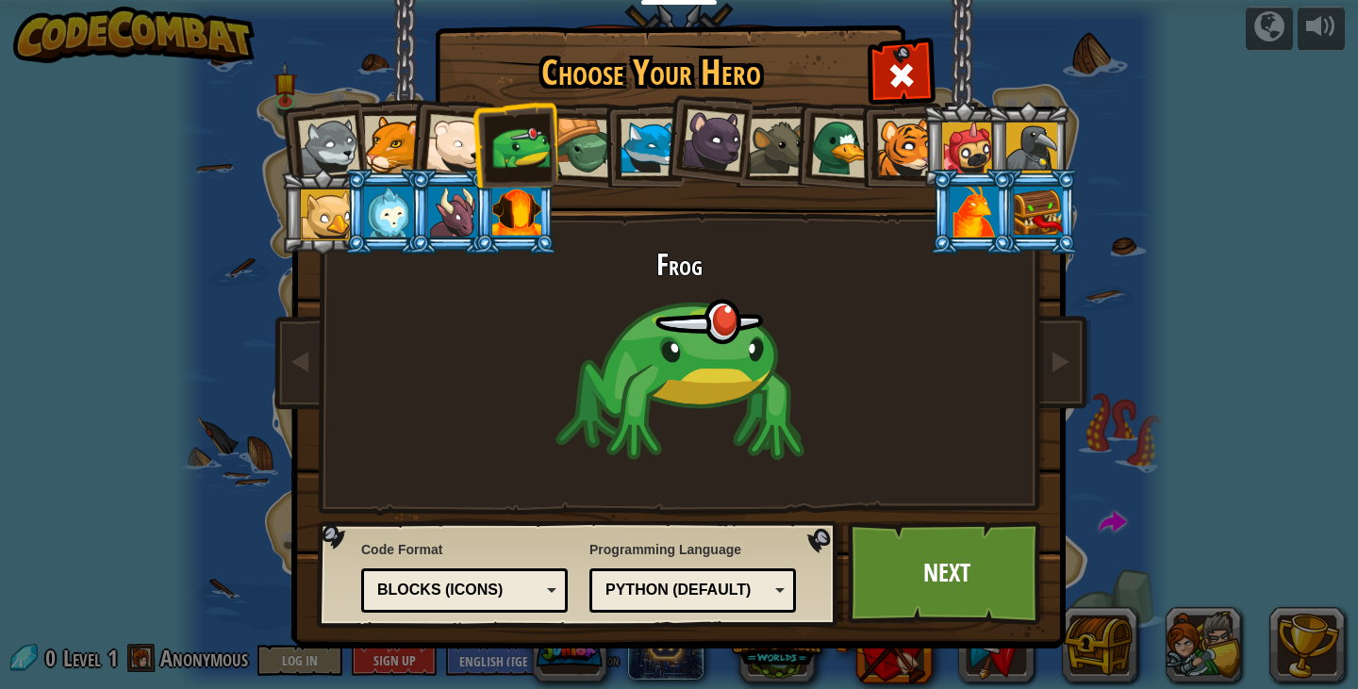
click at [727, 146] on div at bounding box center [713, 140] width 63 height 63
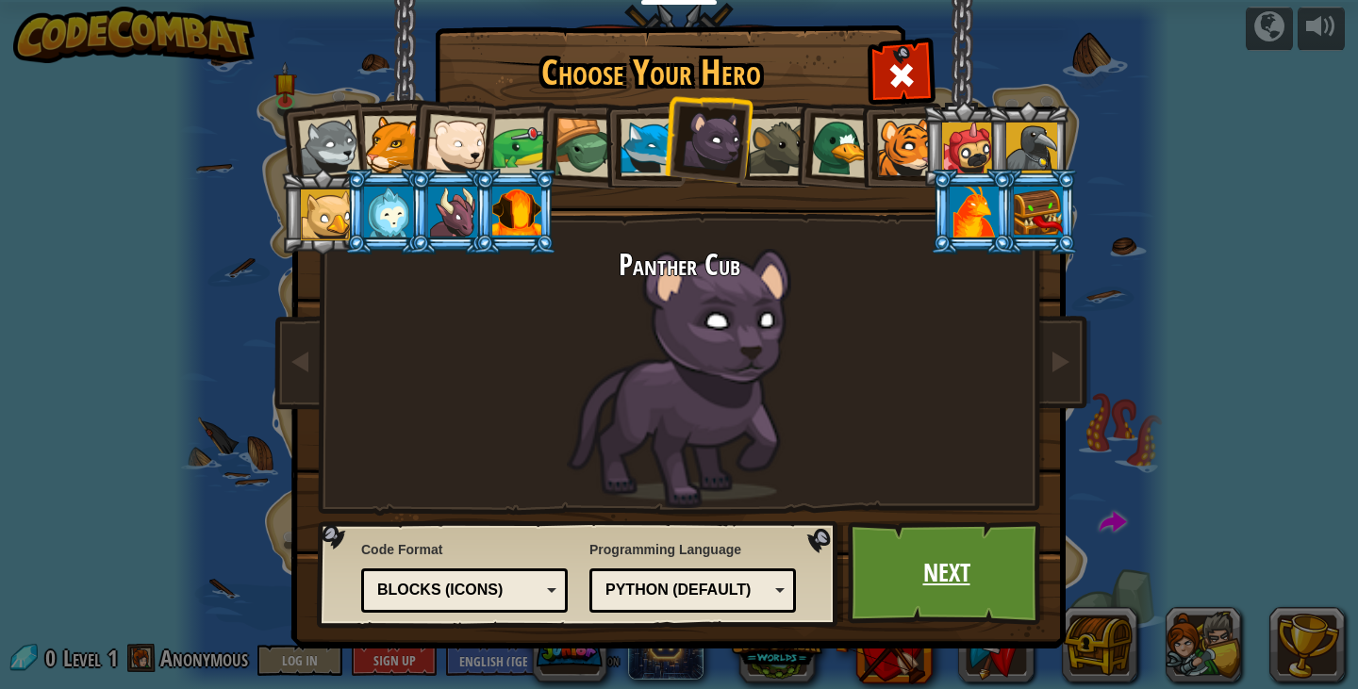
click at [940, 572] on link "Next" at bounding box center [946, 573] width 197 height 104
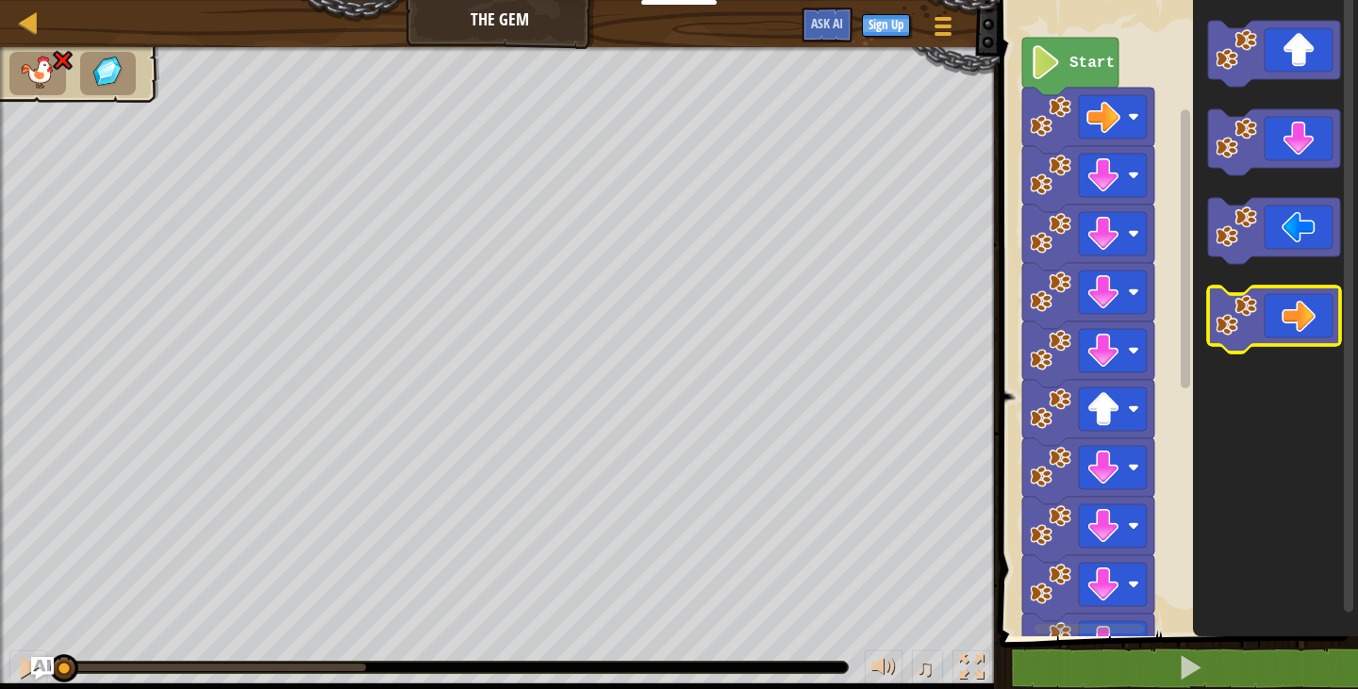
click at [1327, 310] on icon "Blockly Workspace" at bounding box center [1274, 320] width 132 height 66
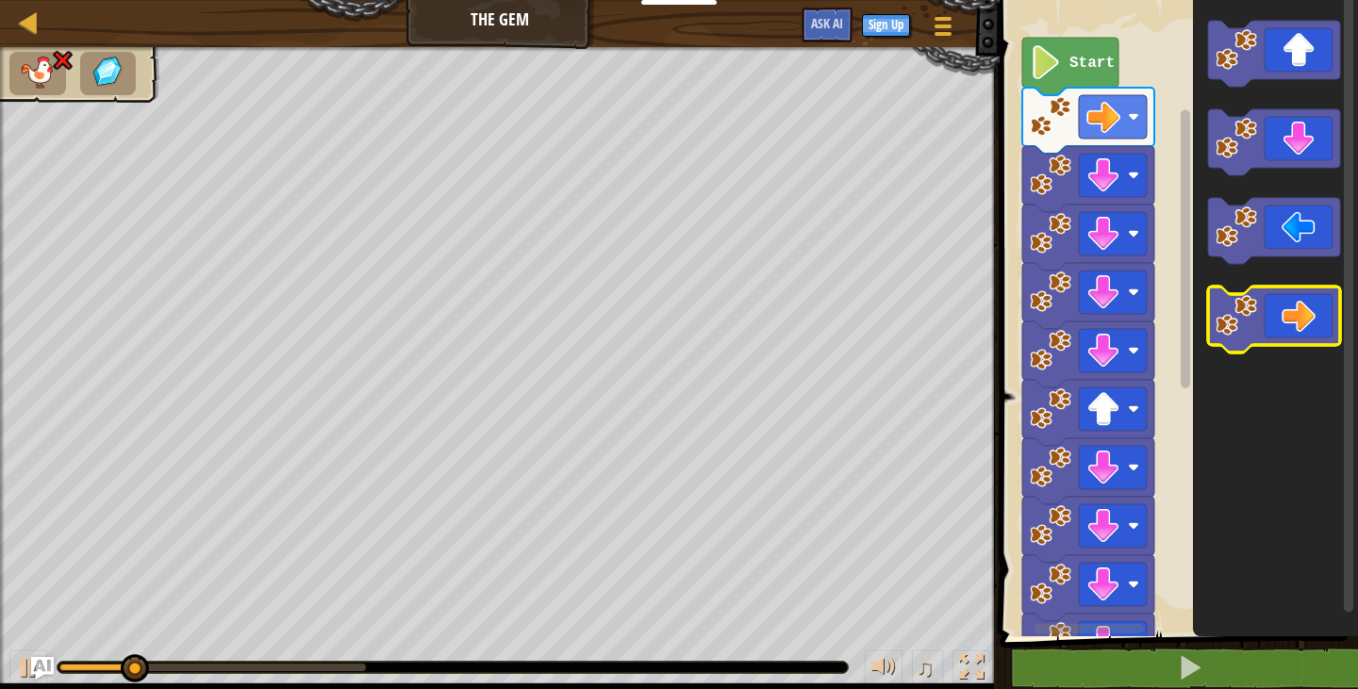
click at [1327, 310] on icon "Blockly Workspace" at bounding box center [1274, 320] width 132 height 66
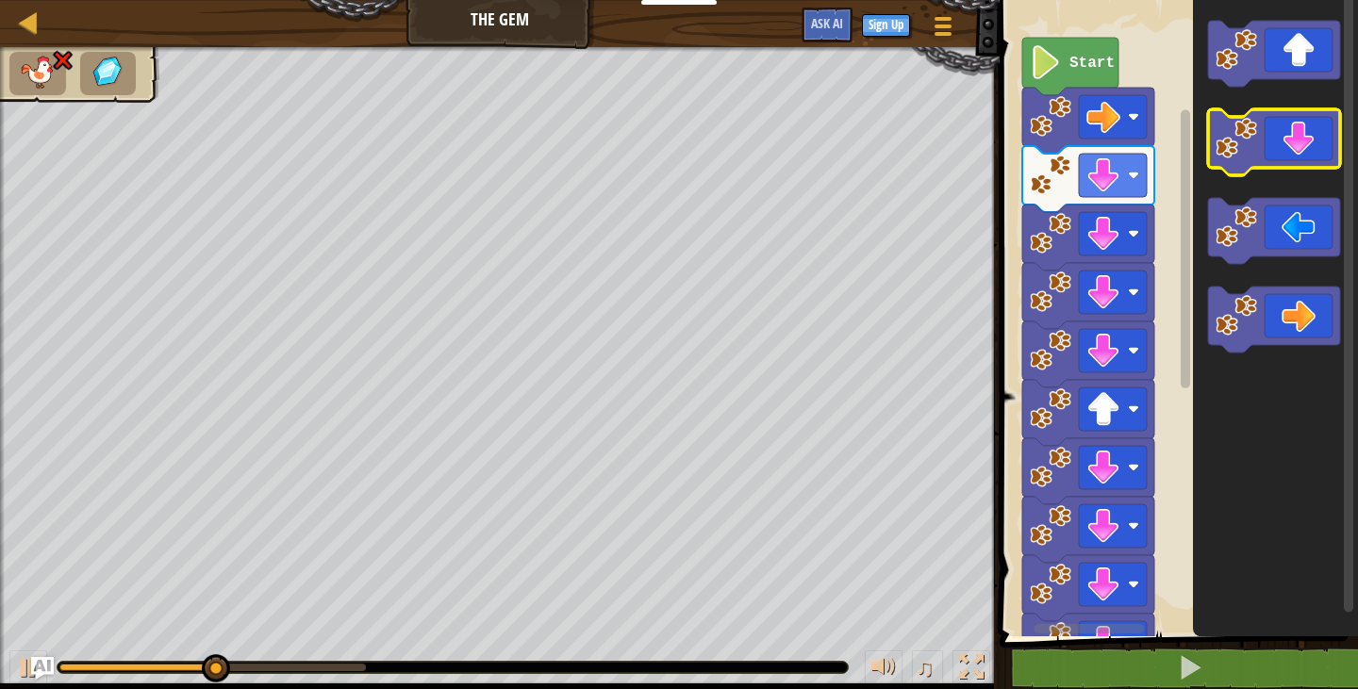
click at [1273, 146] on icon "Blockly Workspace" at bounding box center [1274, 142] width 132 height 66
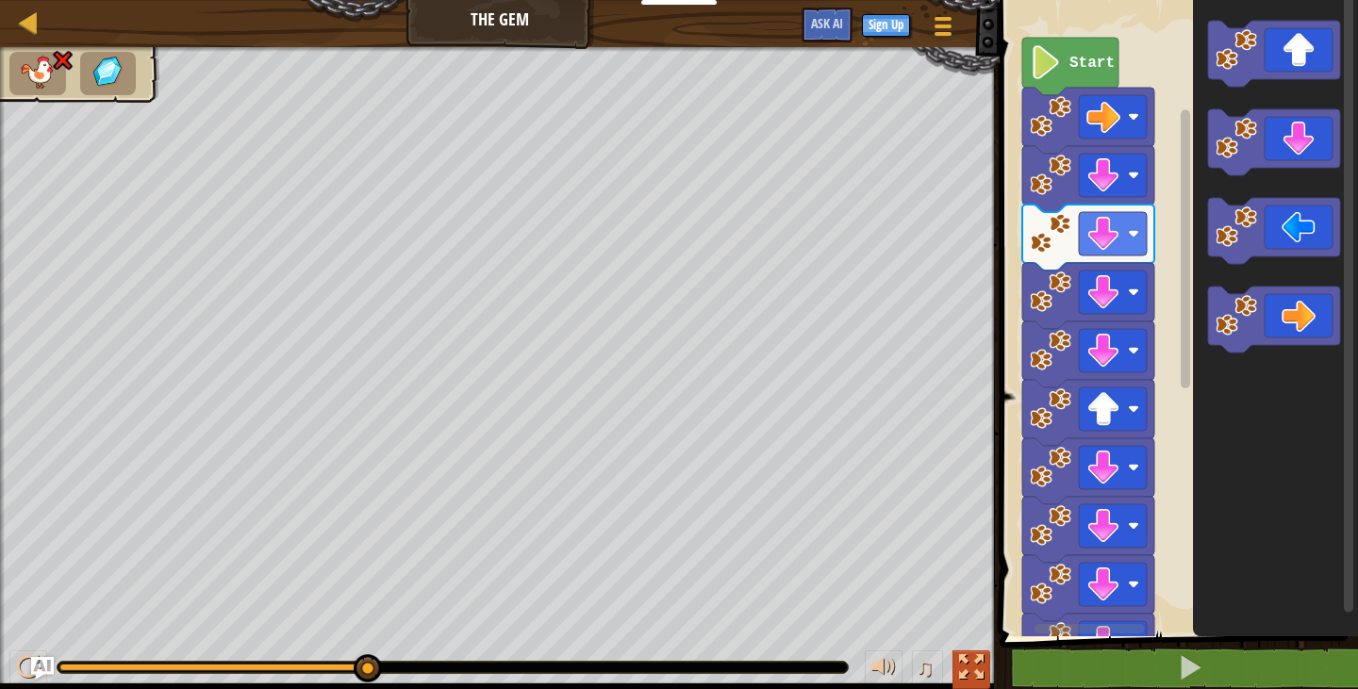
click at [981, 674] on div at bounding box center [971, 667] width 25 height 25
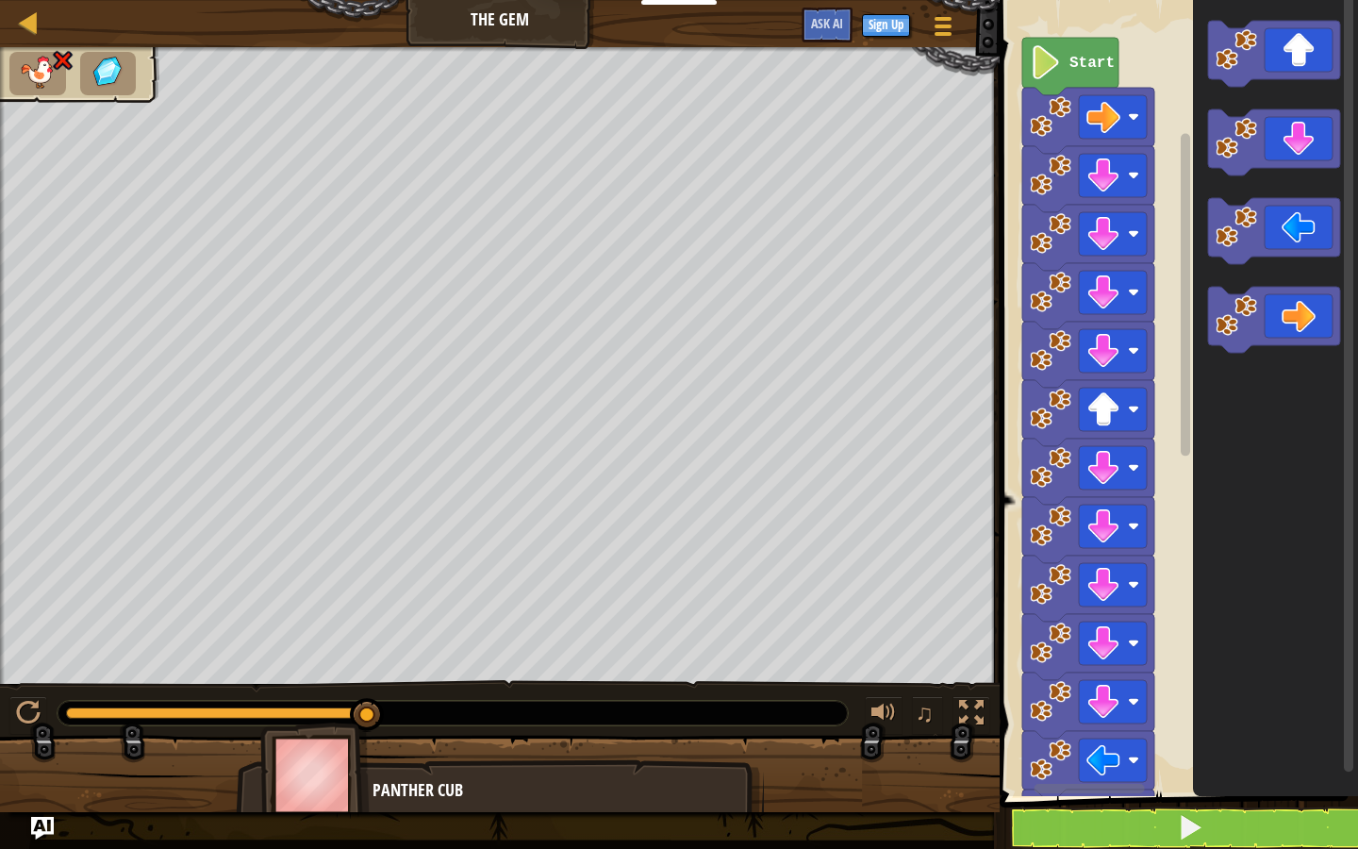
click at [1342, 527] on rect "Blockly Workspace" at bounding box center [1349, 393] width 14 height 800
click at [961, 688] on div at bounding box center [971, 713] width 25 height 25
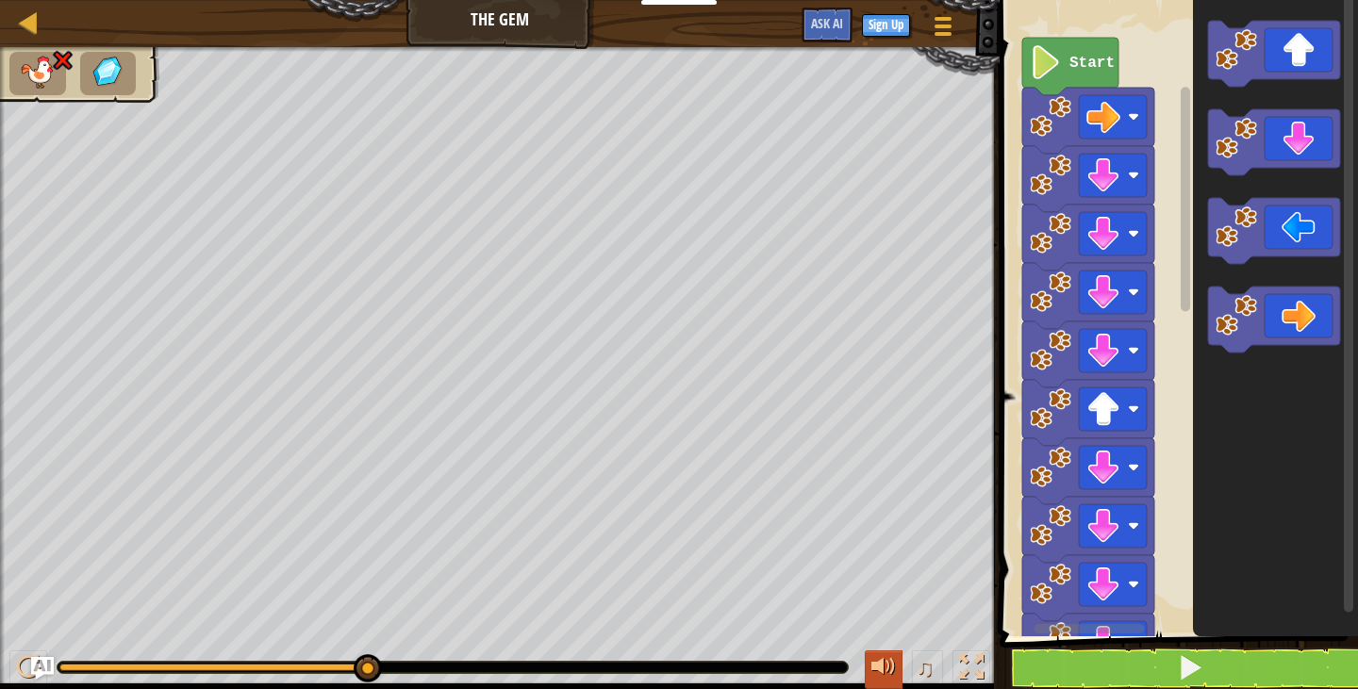
click at [899, 669] on button at bounding box center [884, 670] width 38 height 39
click at [918, 676] on span "♫" at bounding box center [924, 667] width 19 height 28
click at [387, 662] on div at bounding box center [453, 667] width 790 height 11
click at [942, 26] on span at bounding box center [943, 27] width 18 height 4
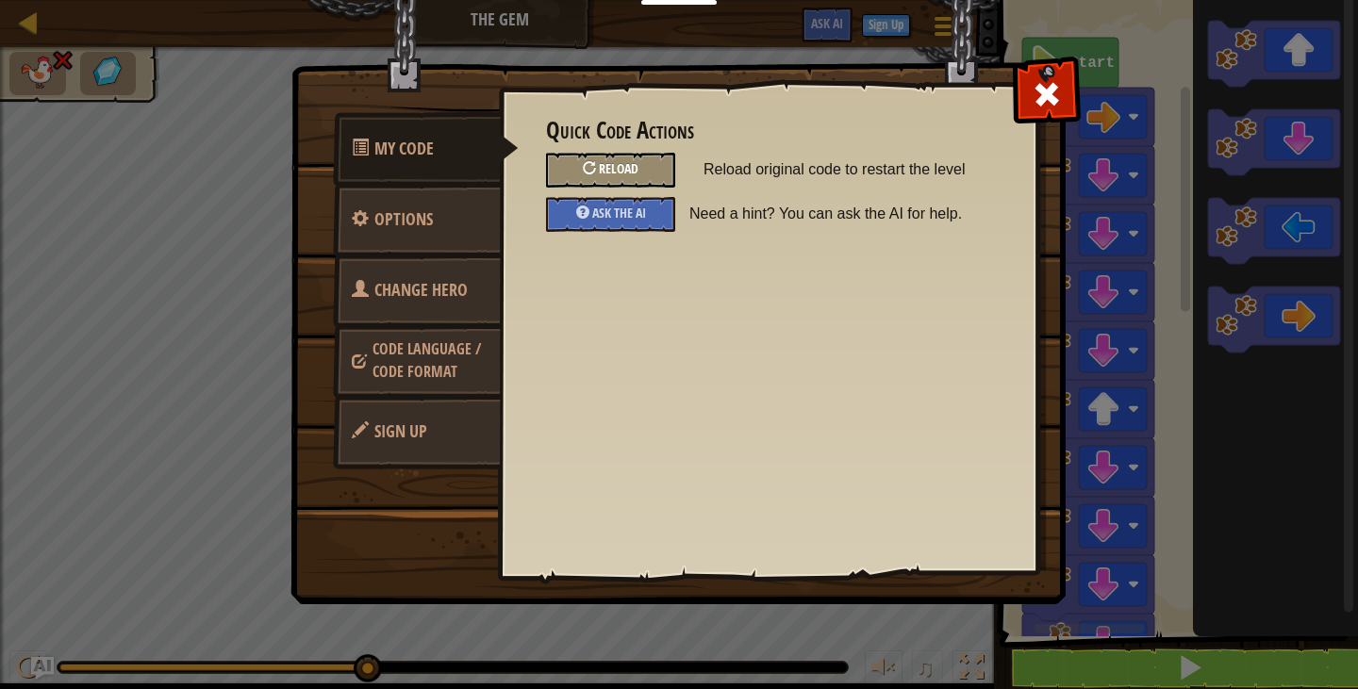
click at [630, 179] on div "Reload" at bounding box center [610, 170] width 129 height 35
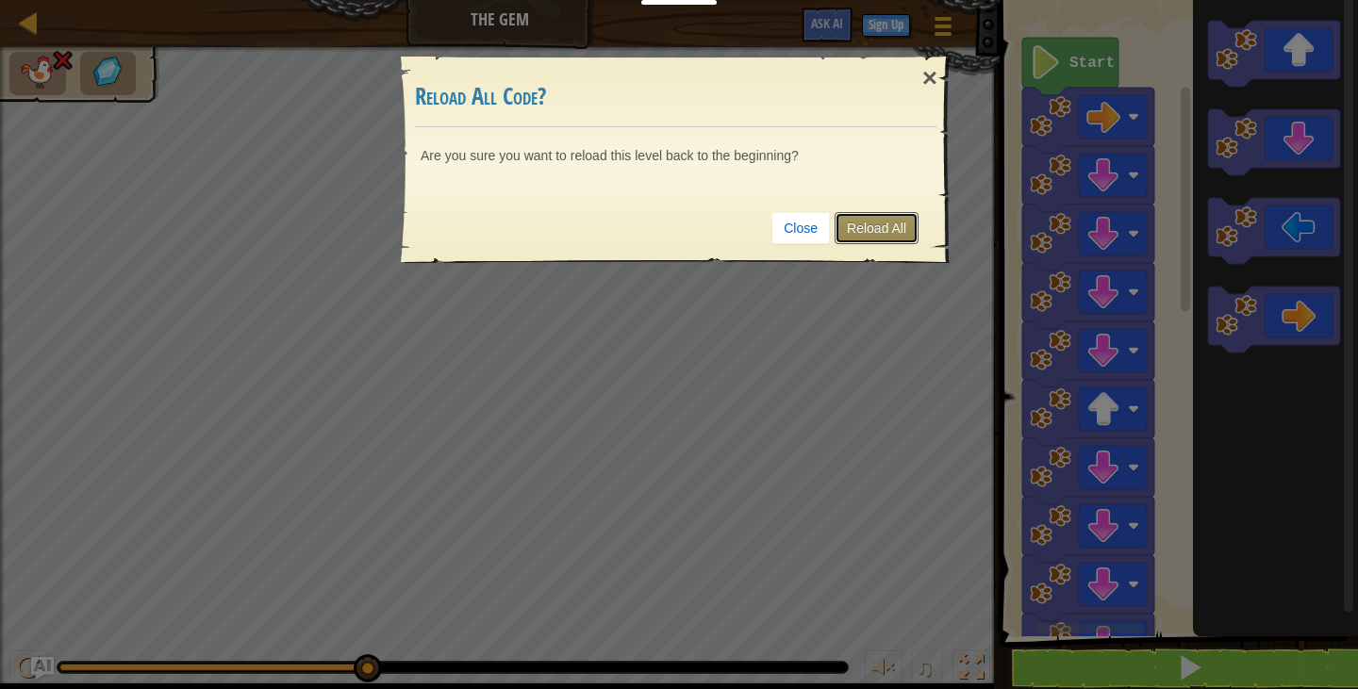
click at [863, 233] on link "Reload All" at bounding box center [876, 228] width 84 height 32
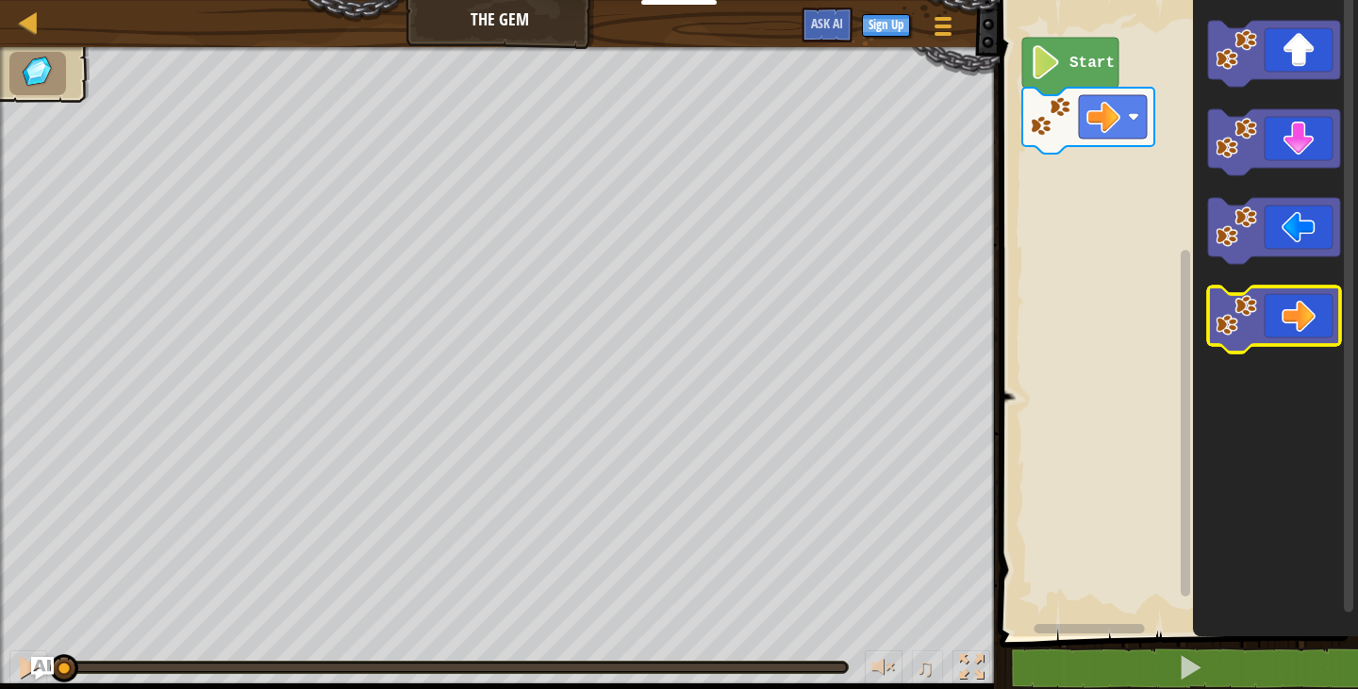
click at [1305, 302] on icon "Blockly Workspace" at bounding box center [1274, 320] width 132 height 66
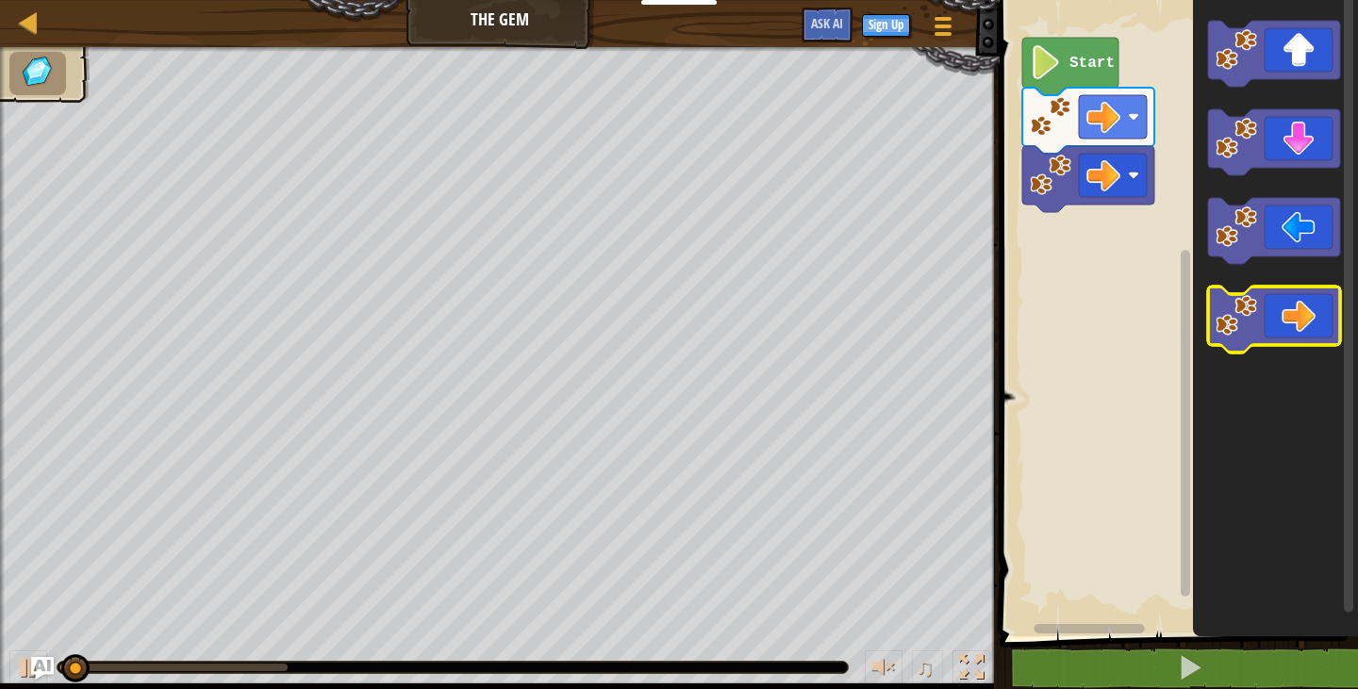
click at [1305, 302] on icon "Blockly Workspace" at bounding box center [1274, 320] width 132 height 66
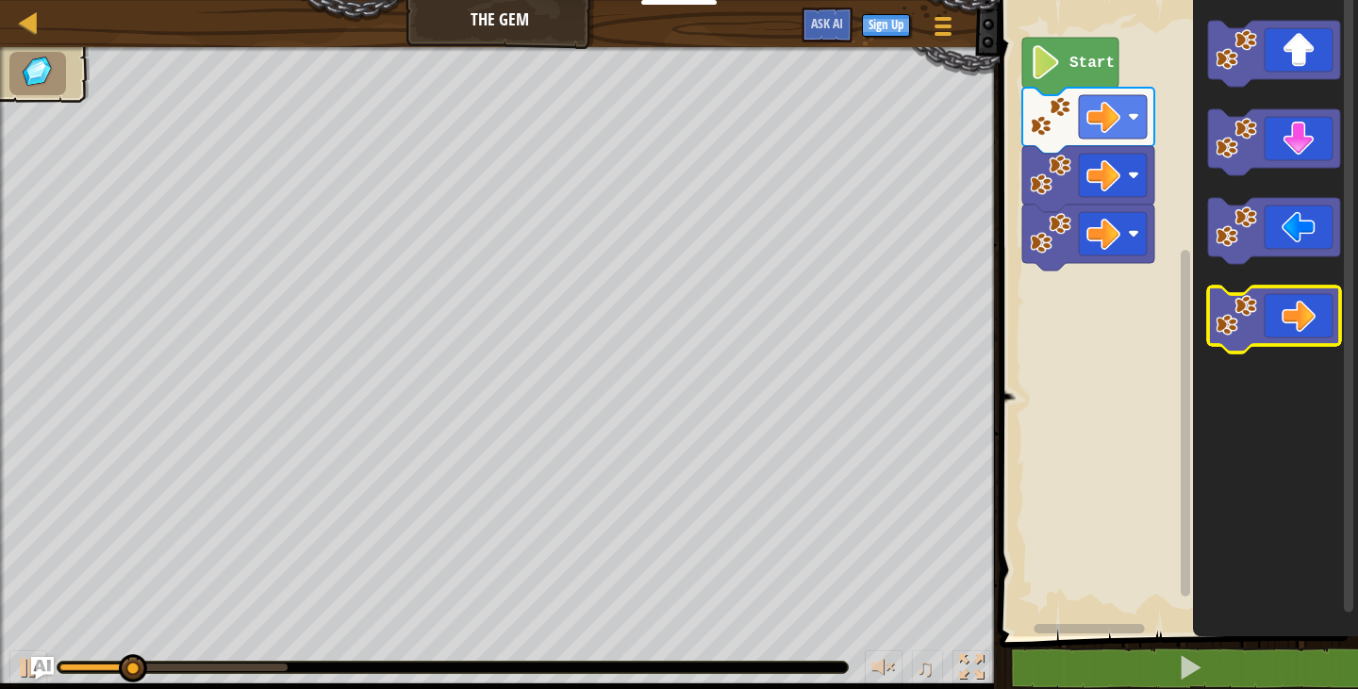
click at [1305, 302] on icon "Blockly Workspace" at bounding box center [1274, 320] width 132 height 66
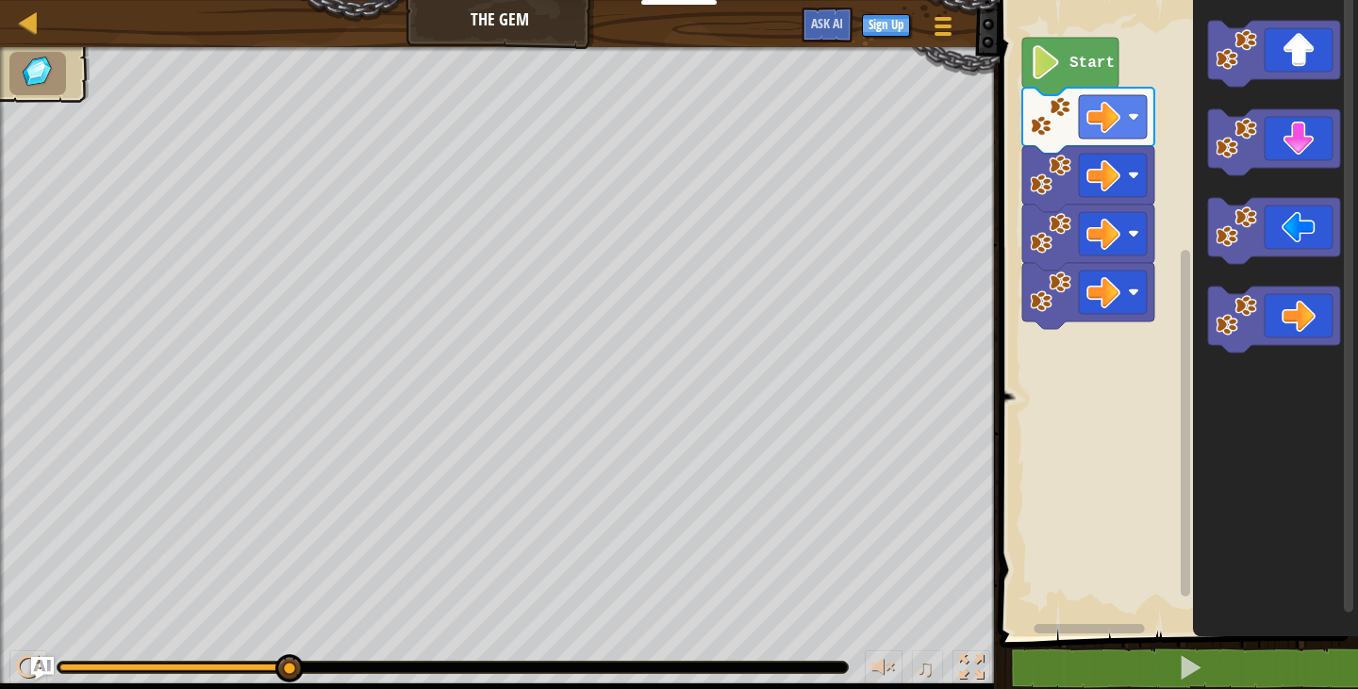
click at [239, 674] on div "♫" at bounding box center [499, 663] width 999 height 57
drag, startPoint x: 245, startPoint y: 671, endPoint x: 275, endPoint y: 658, distance: 32.9
click at [270, 662] on div at bounding box center [453, 667] width 790 height 11
click at [25, 34] on div at bounding box center [29, 22] width 24 height 24
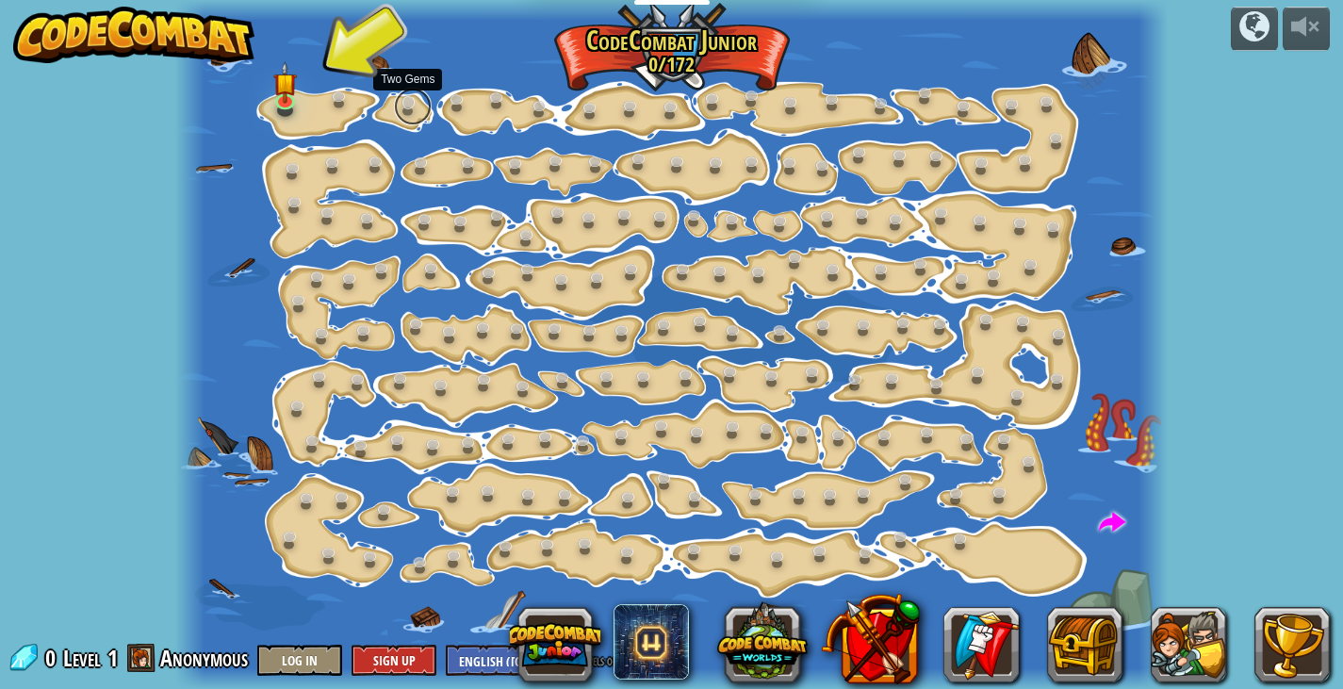
click at [416, 102] on link at bounding box center [413, 107] width 38 height 38
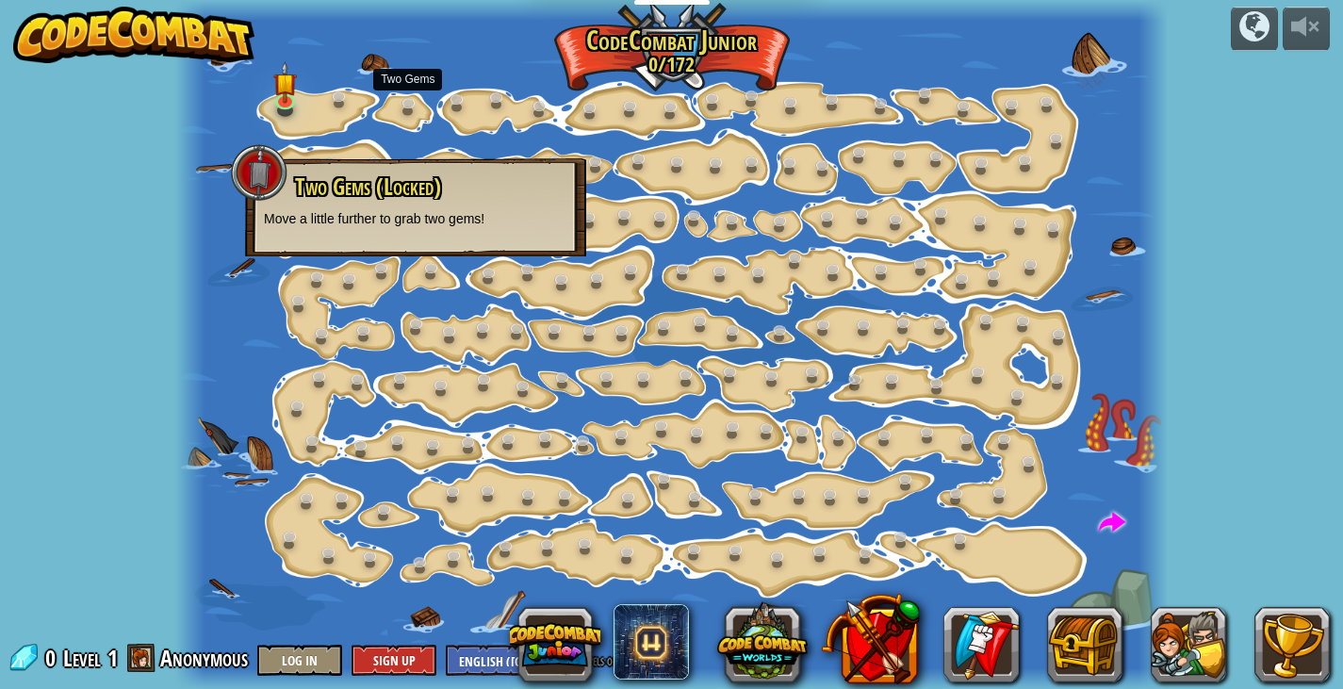
click at [243, 96] on div at bounding box center [672, 344] width 994 height 689
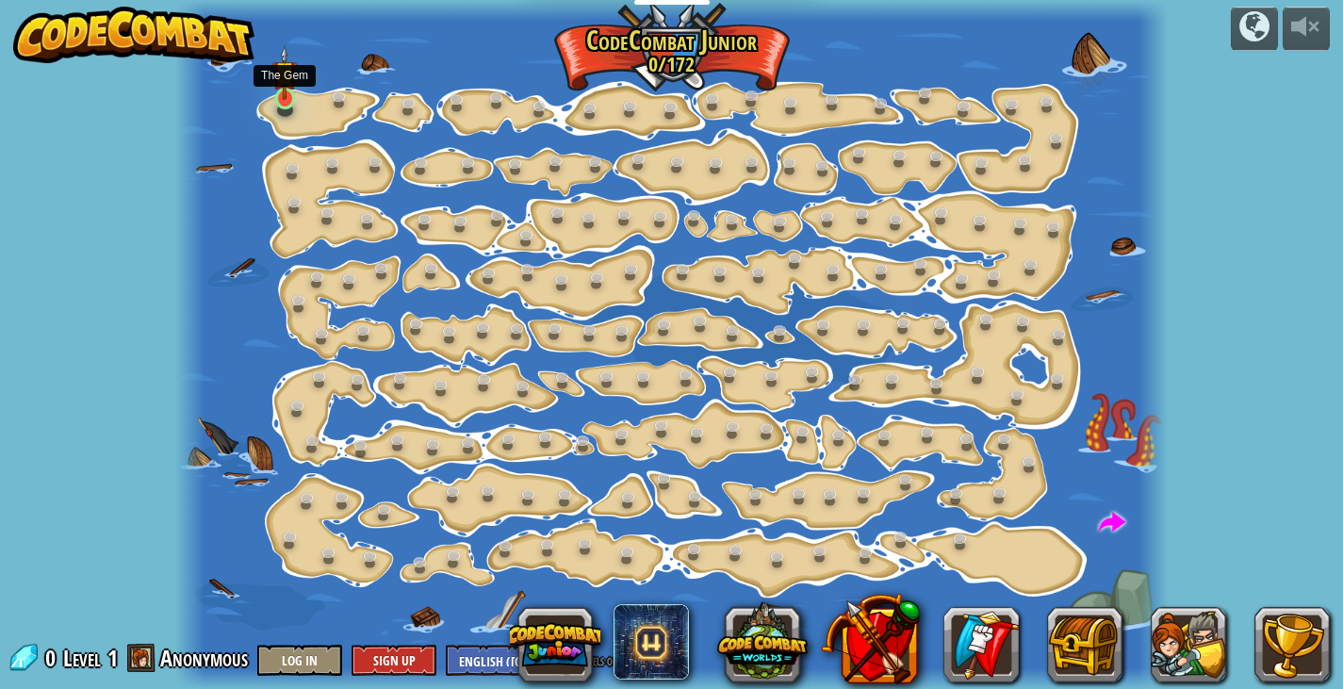
click at [283, 98] on img at bounding box center [284, 73] width 25 height 56
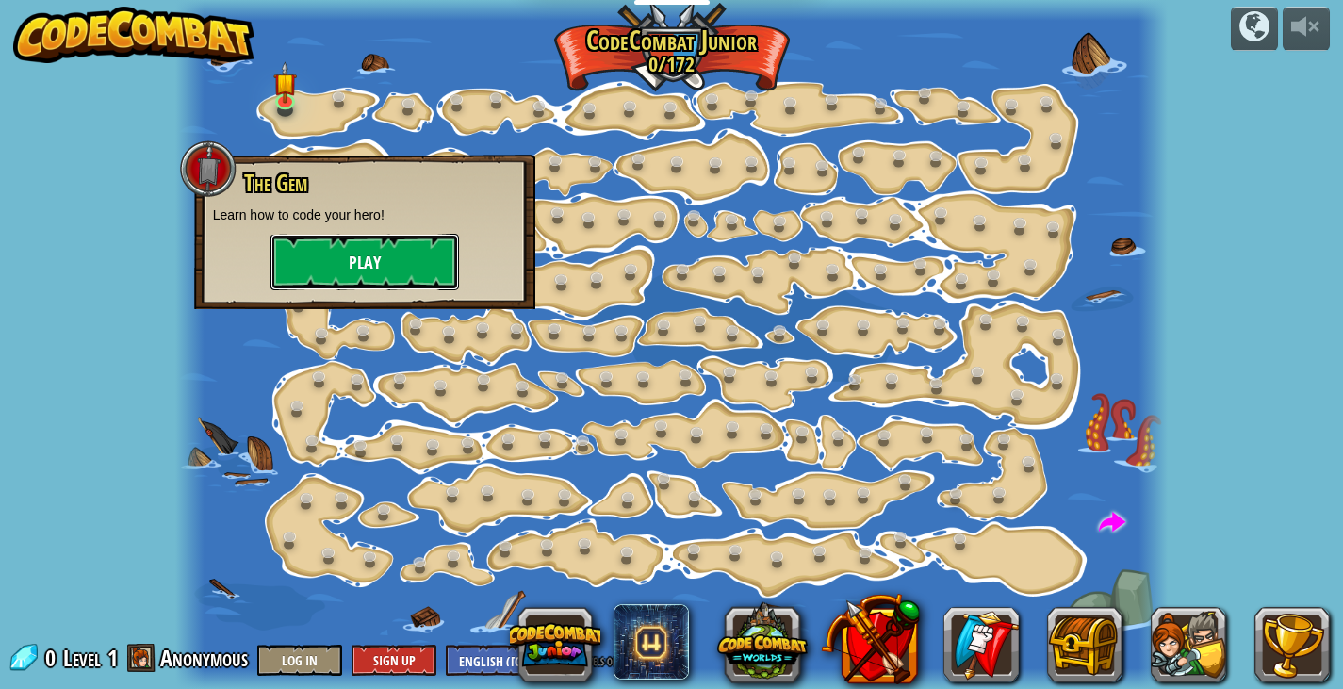
click at [360, 262] on button "Play" at bounding box center [365, 262] width 189 height 57
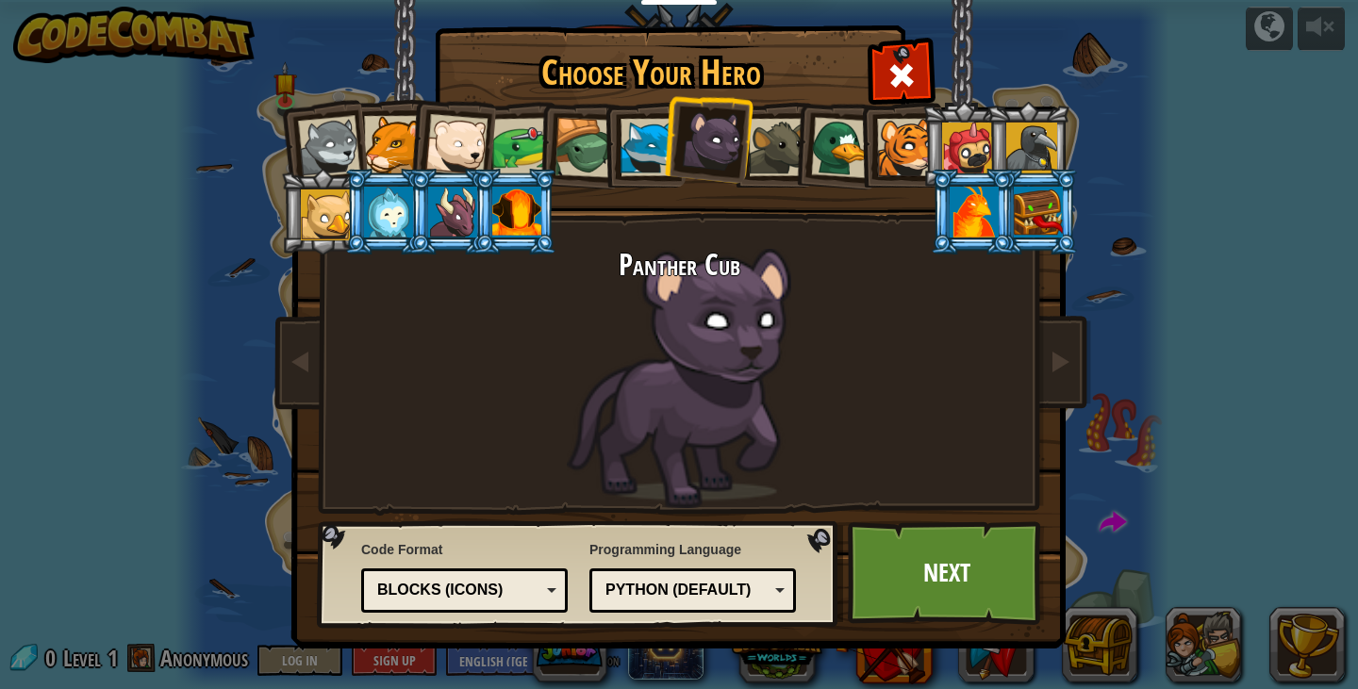
click at [522, 593] on div "Blocks (Icons)" at bounding box center [458, 591] width 163 height 22
click at [618, 364] on div "Panther Cub" at bounding box center [678, 378] width 707 height 259
click at [753, 601] on div "Python (Default)" at bounding box center [686, 591] width 163 height 22
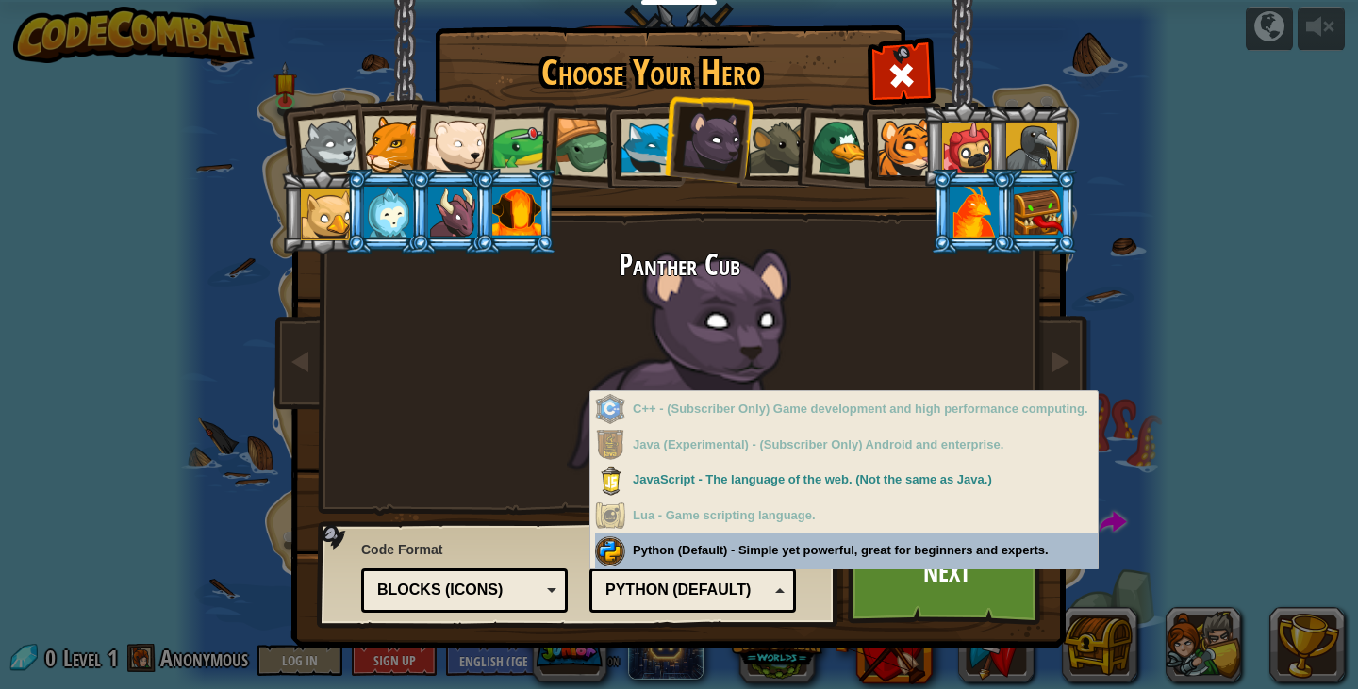
click at [726, 545] on div "Programming Language Python (Default) JavaScript Lua C++ Java (Experimental) Py…" at bounding box center [692, 574] width 206 height 77
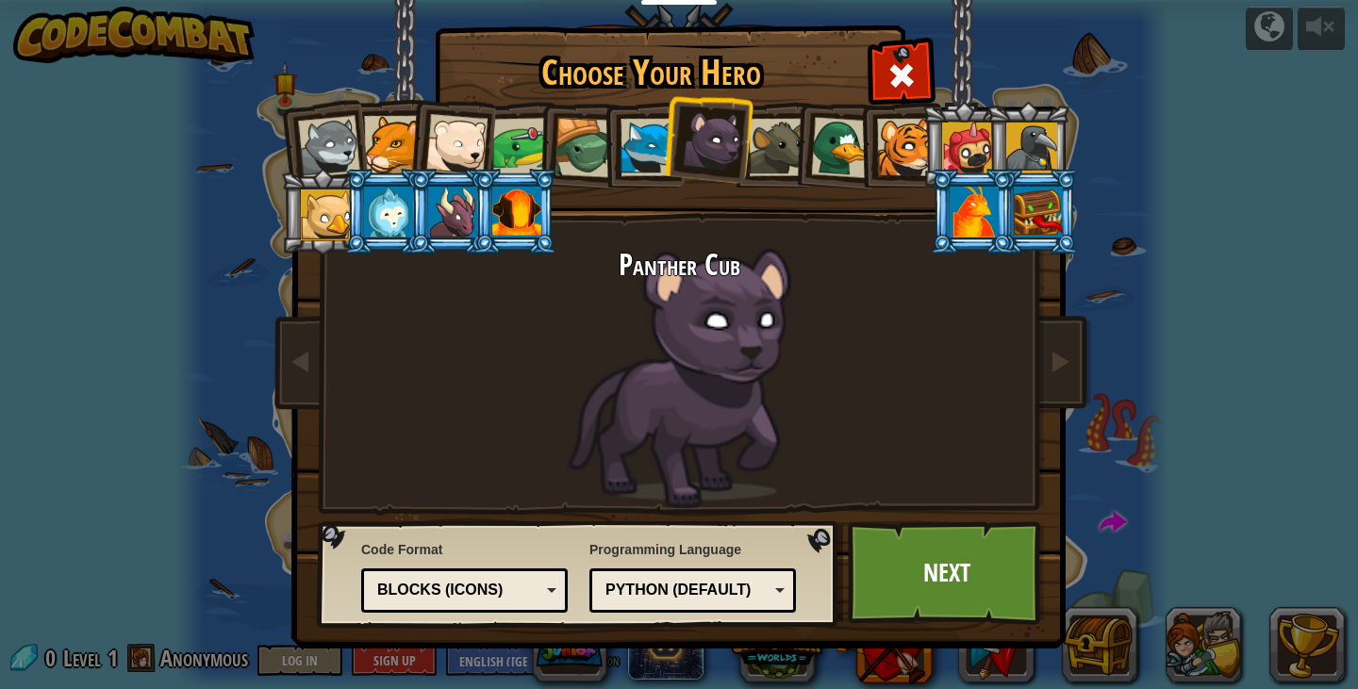
click at [1033, 130] on div at bounding box center [1031, 148] width 51 height 51
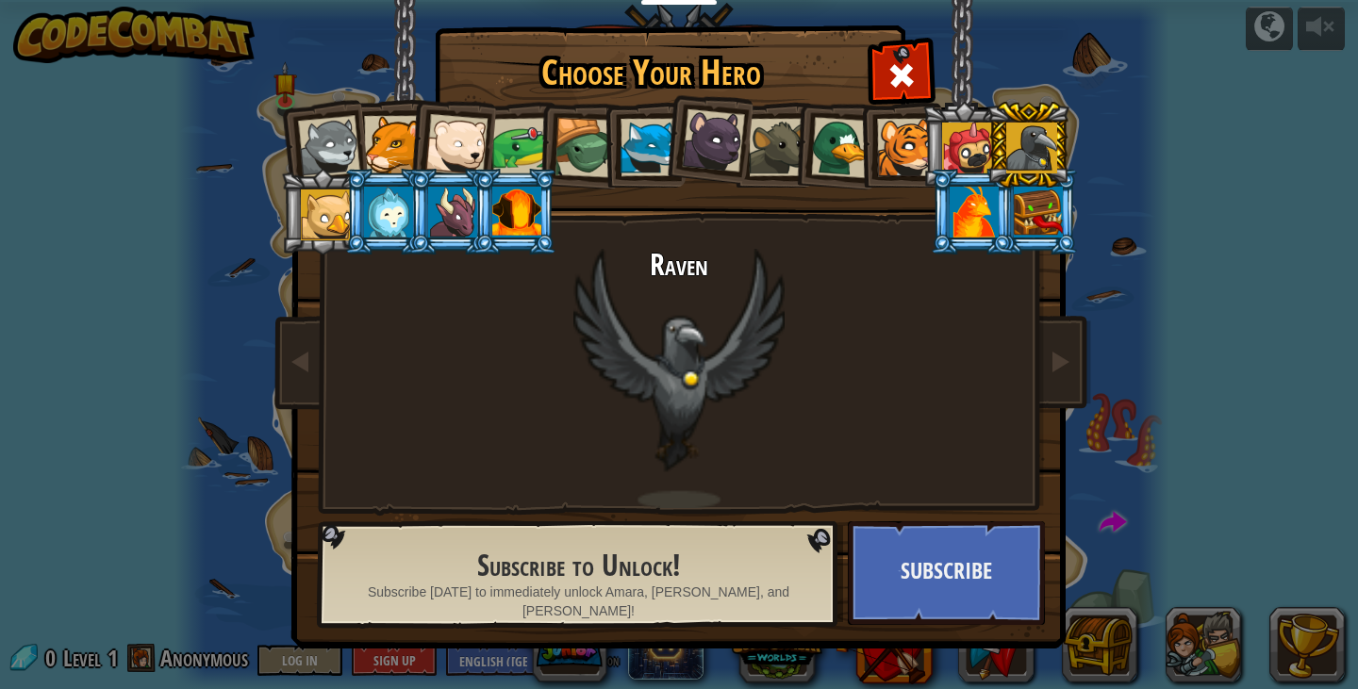
click at [1036, 221] on div at bounding box center [1038, 212] width 49 height 51
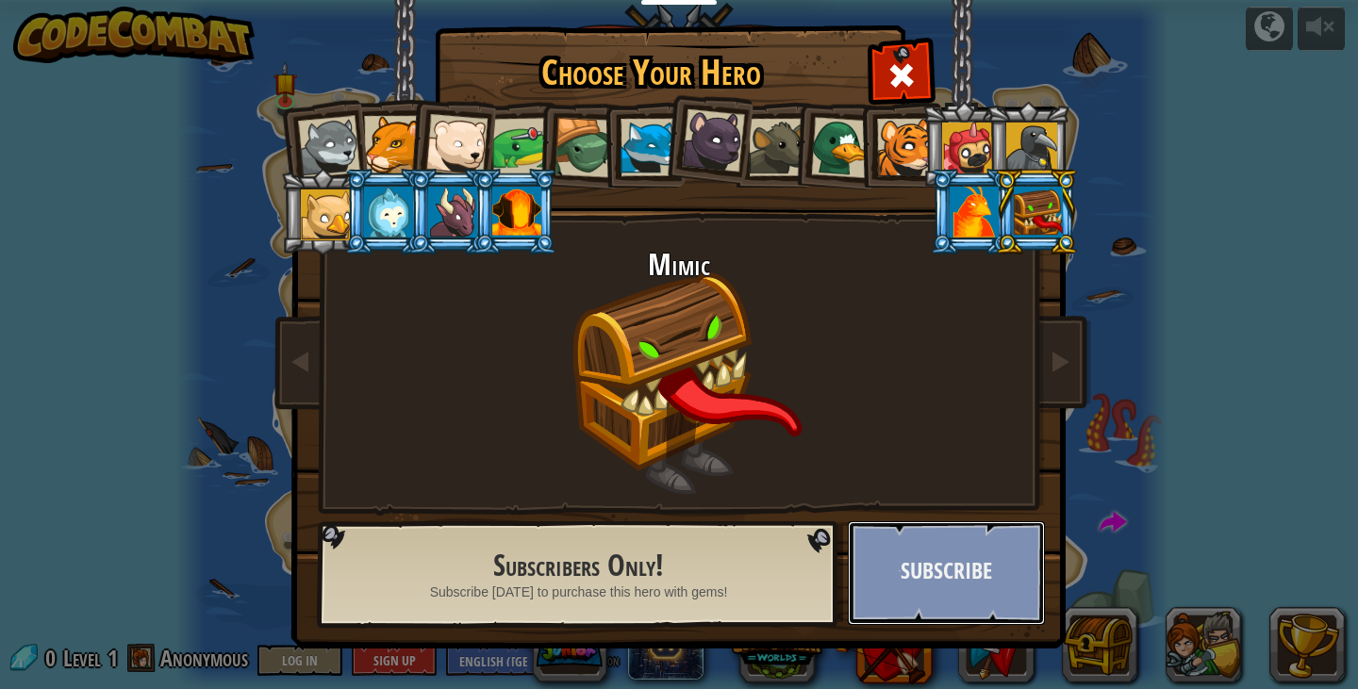
click at [941, 589] on button "Subscribe" at bounding box center [946, 573] width 197 height 104
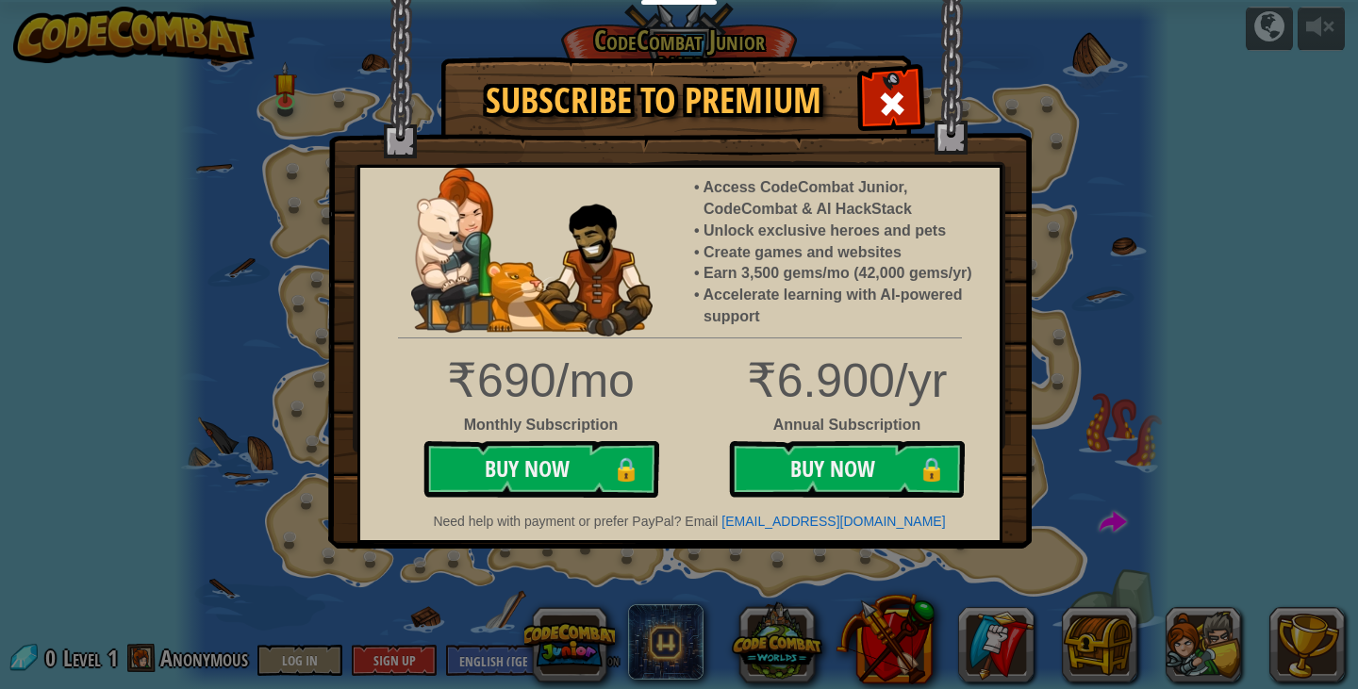
click at [900, 94] on span at bounding box center [892, 104] width 30 height 30
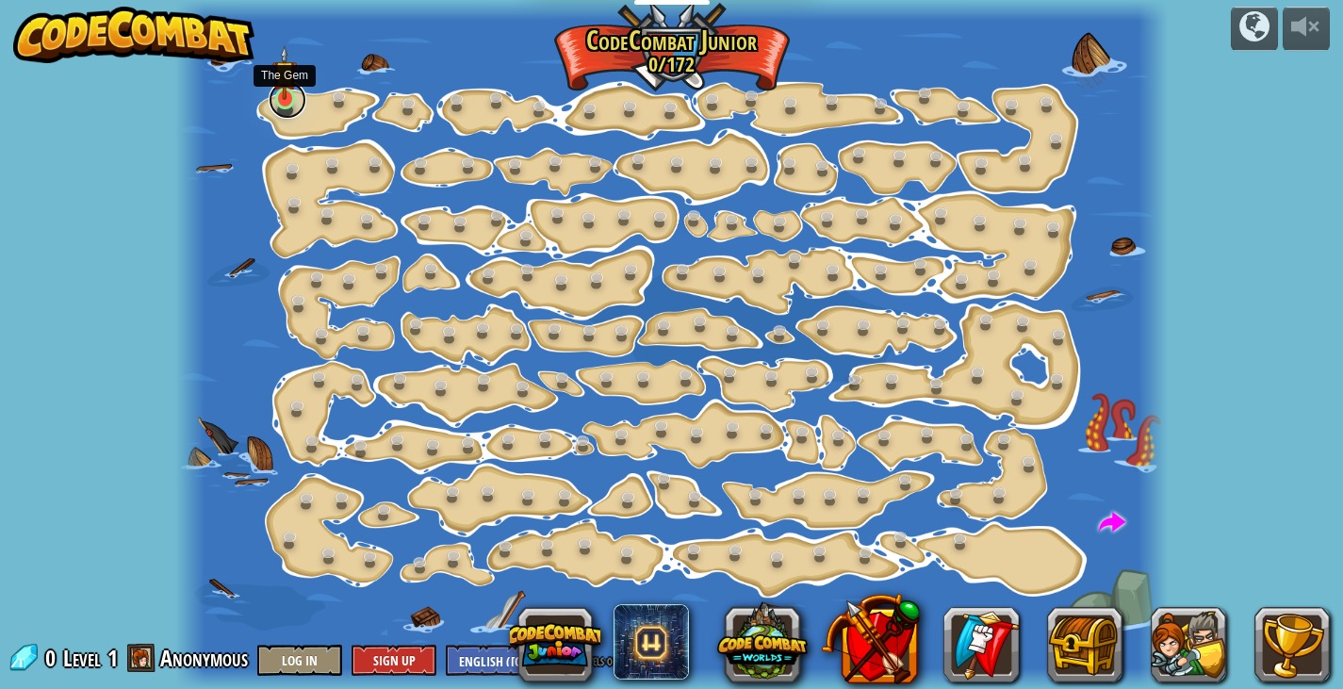
click at [275, 109] on link at bounding box center [288, 100] width 38 height 38
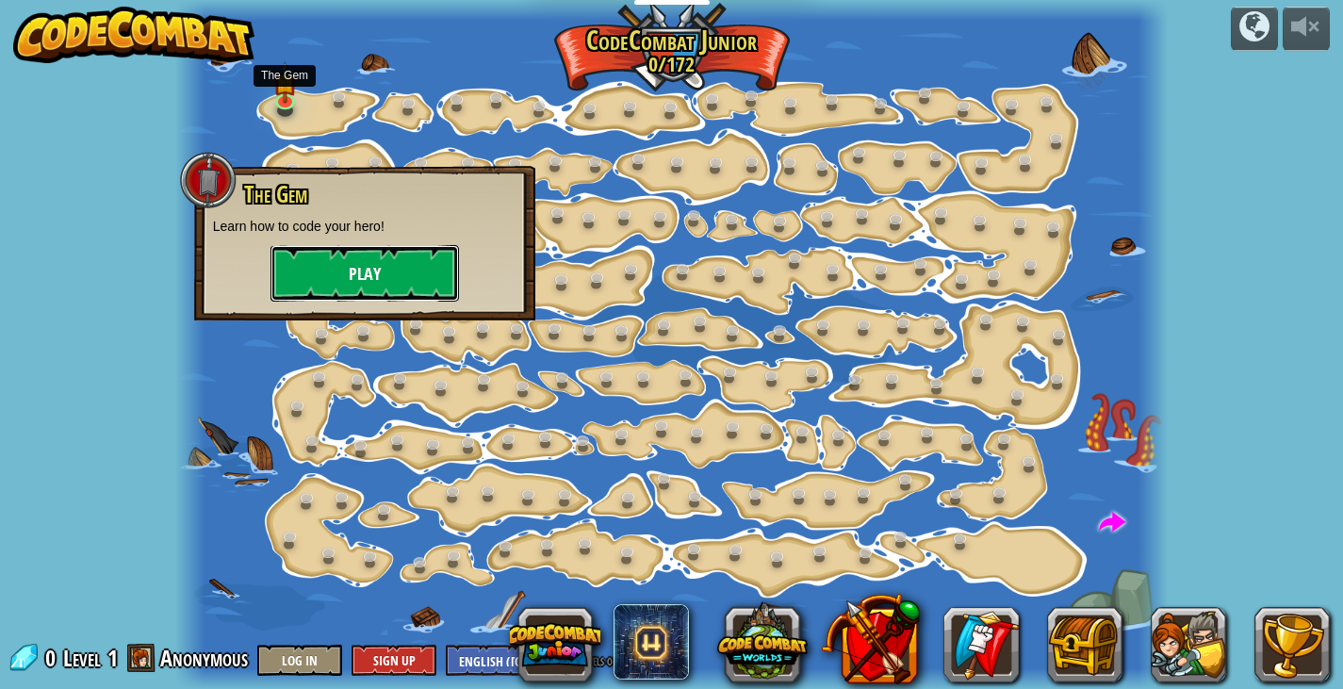
click at [362, 284] on button "Play" at bounding box center [365, 273] width 189 height 57
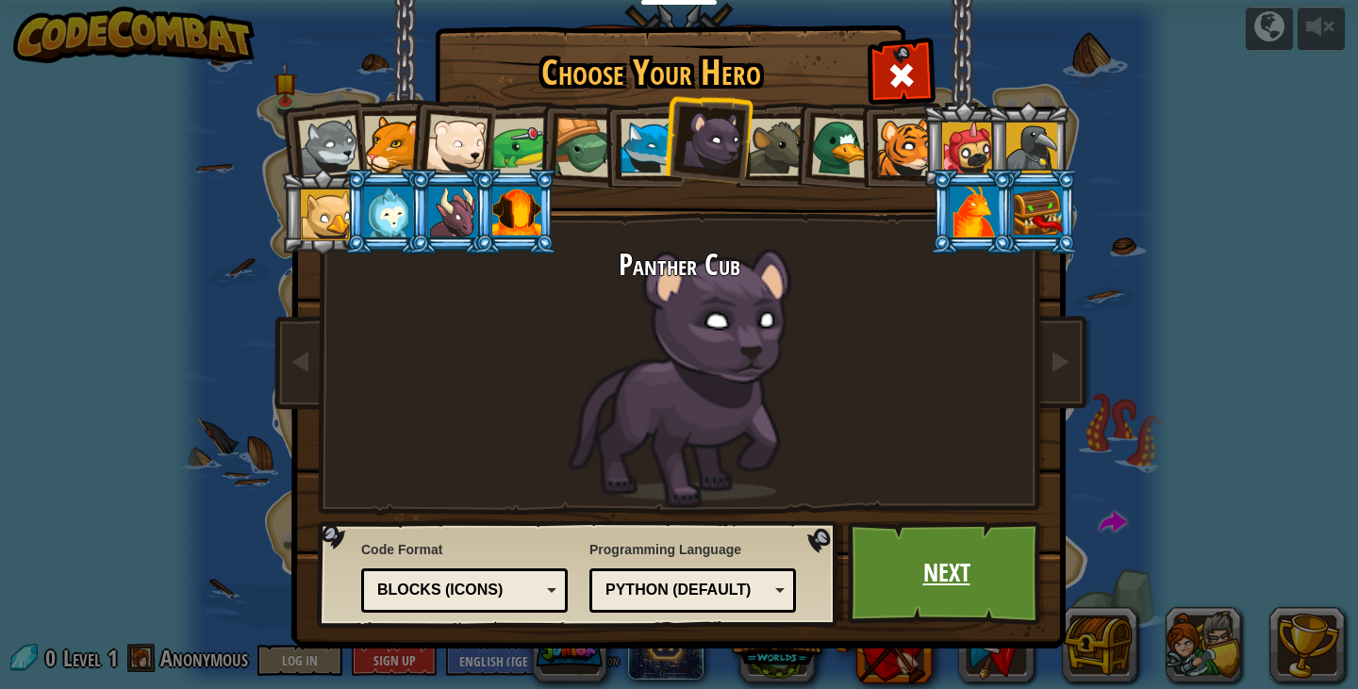
click at [916, 563] on link "Next" at bounding box center [946, 573] width 197 height 104
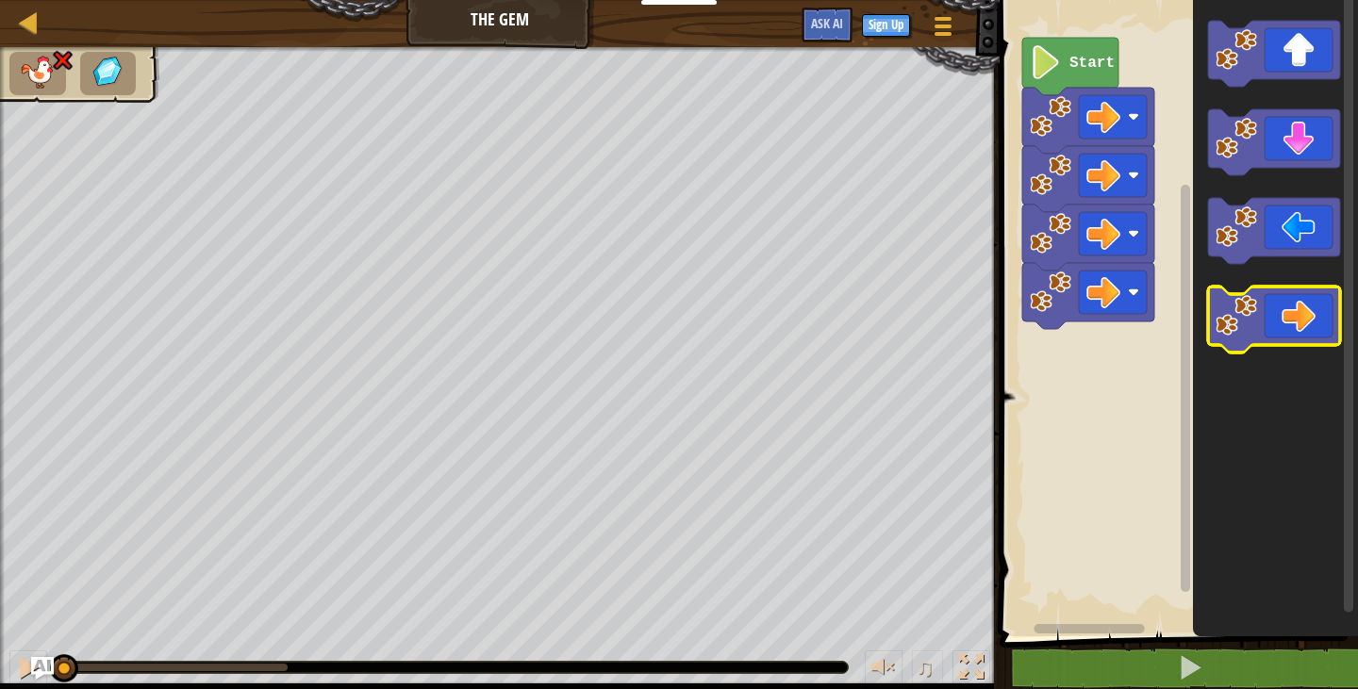
click at [1314, 307] on icon "Blockly Workspace" at bounding box center [1274, 320] width 132 height 66
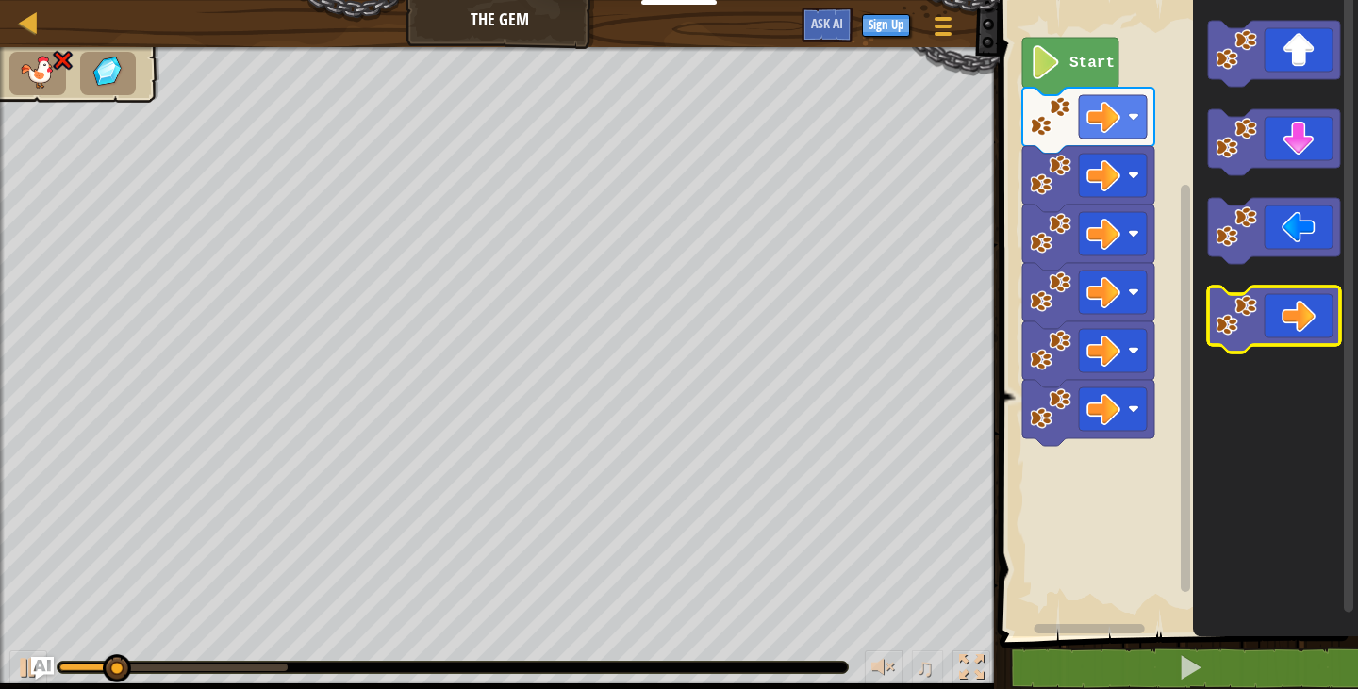
click at [1314, 307] on icon "Blockly Workspace" at bounding box center [1274, 320] width 132 height 66
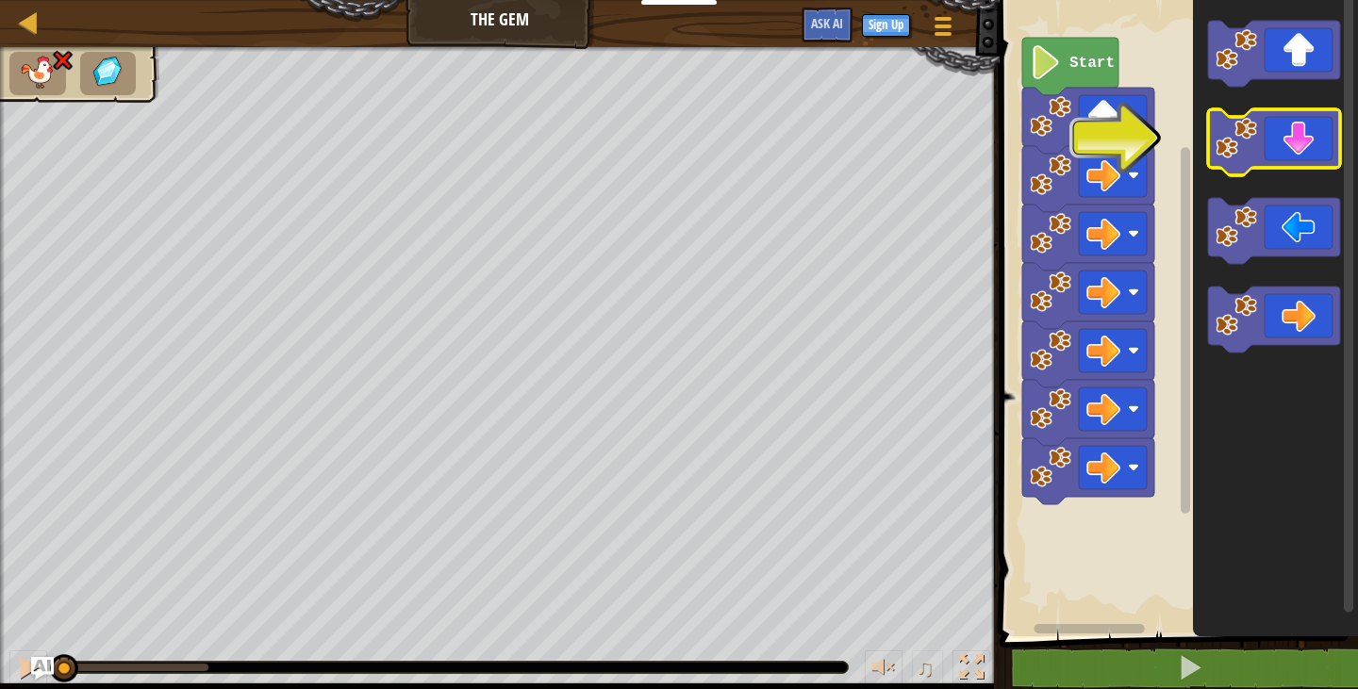
click at [1292, 150] on icon "Blockly Workspace" at bounding box center [1274, 142] width 132 height 66
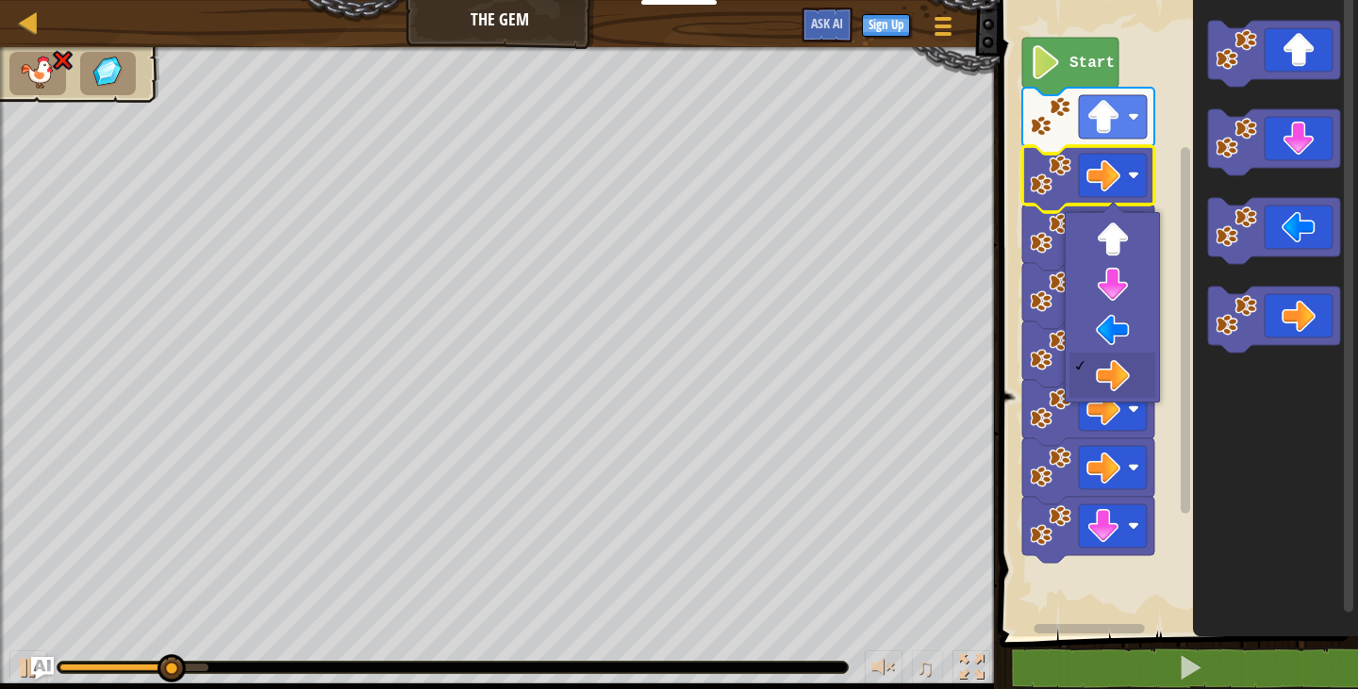
click at [1130, 183] on rect "Blockly Workspace" at bounding box center [1113, 175] width 68 height 43
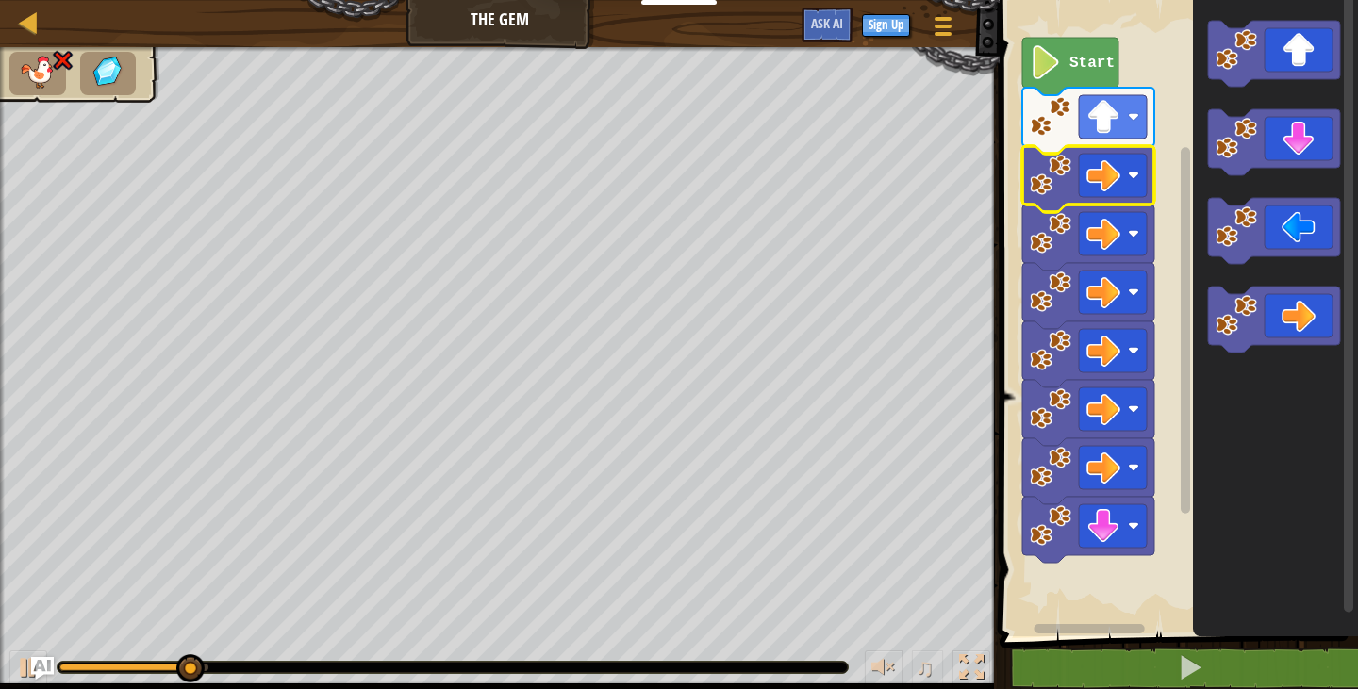
click at [1130, 183] on rect "Blockly Workspace" at bounding box center [1113, 175] width 68 height 43
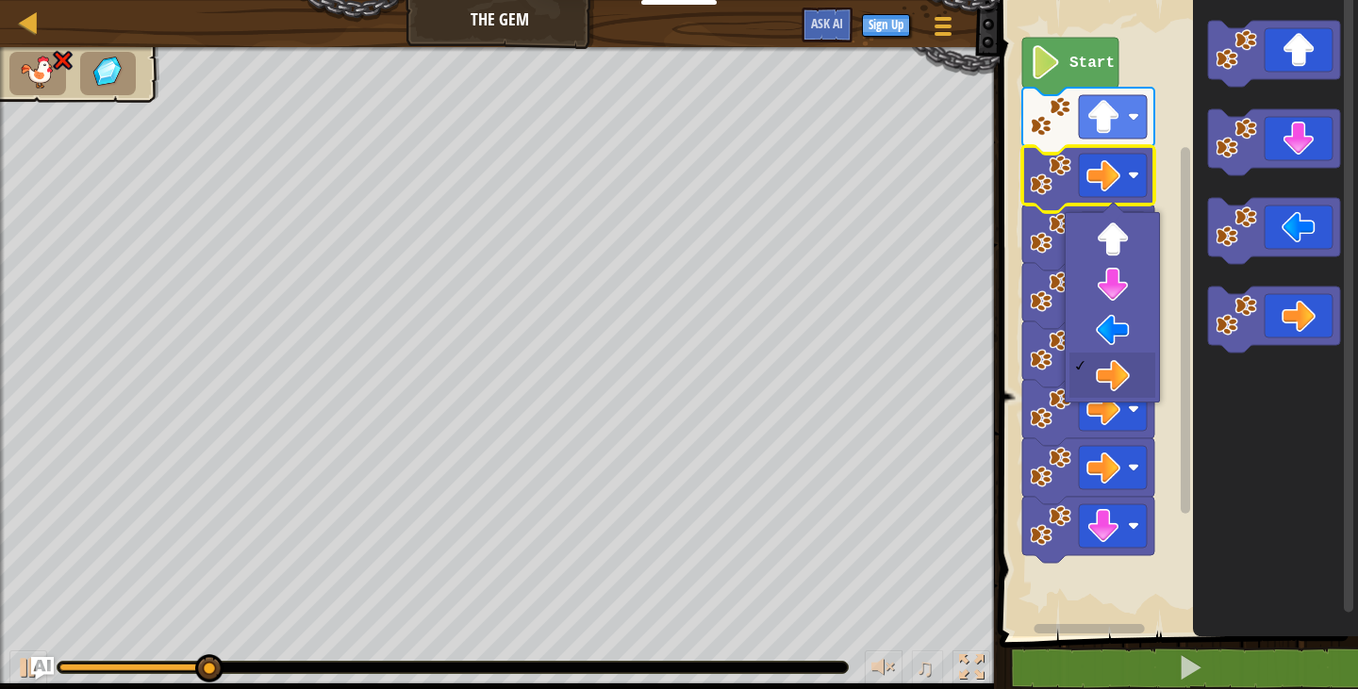
click at [1130, 183] on rect "Blockly Workspace" at bounding box center [1113, 175] width 68 height 43
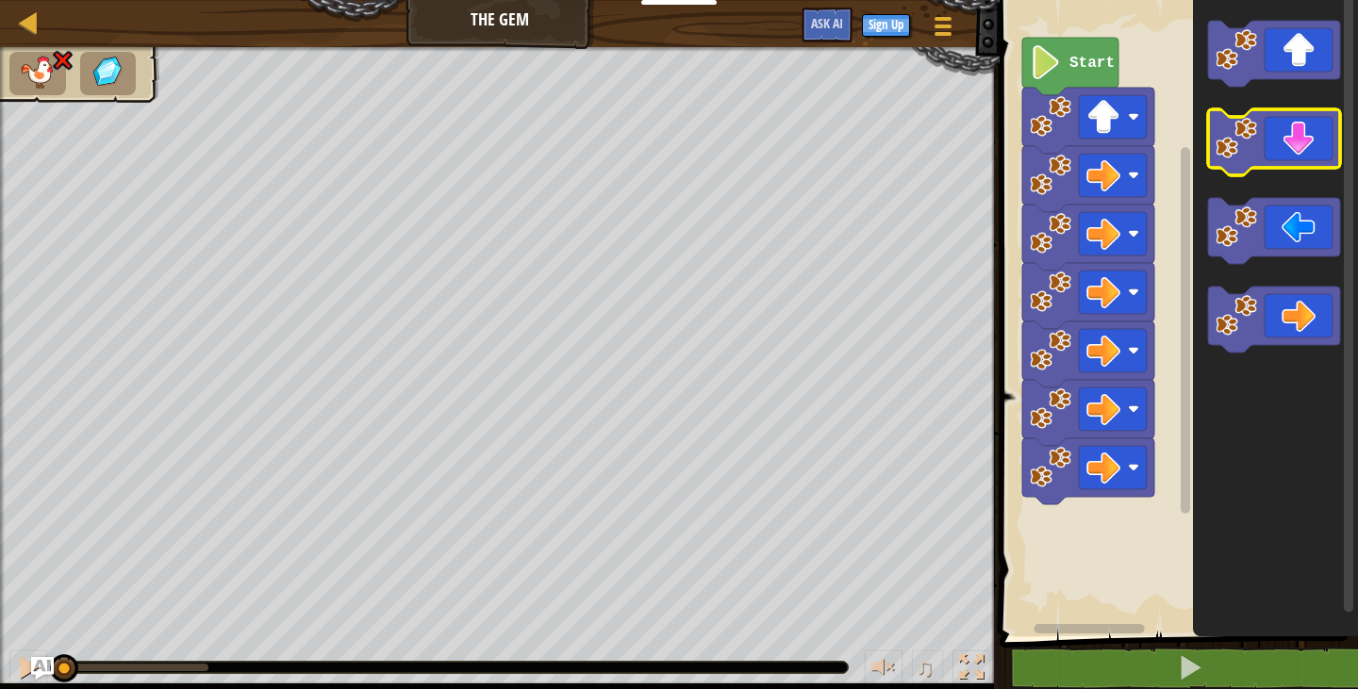
click at [1272, 154] on icon "Blockly Workspace" at bounding box center [1274, 142] width 132 height 66
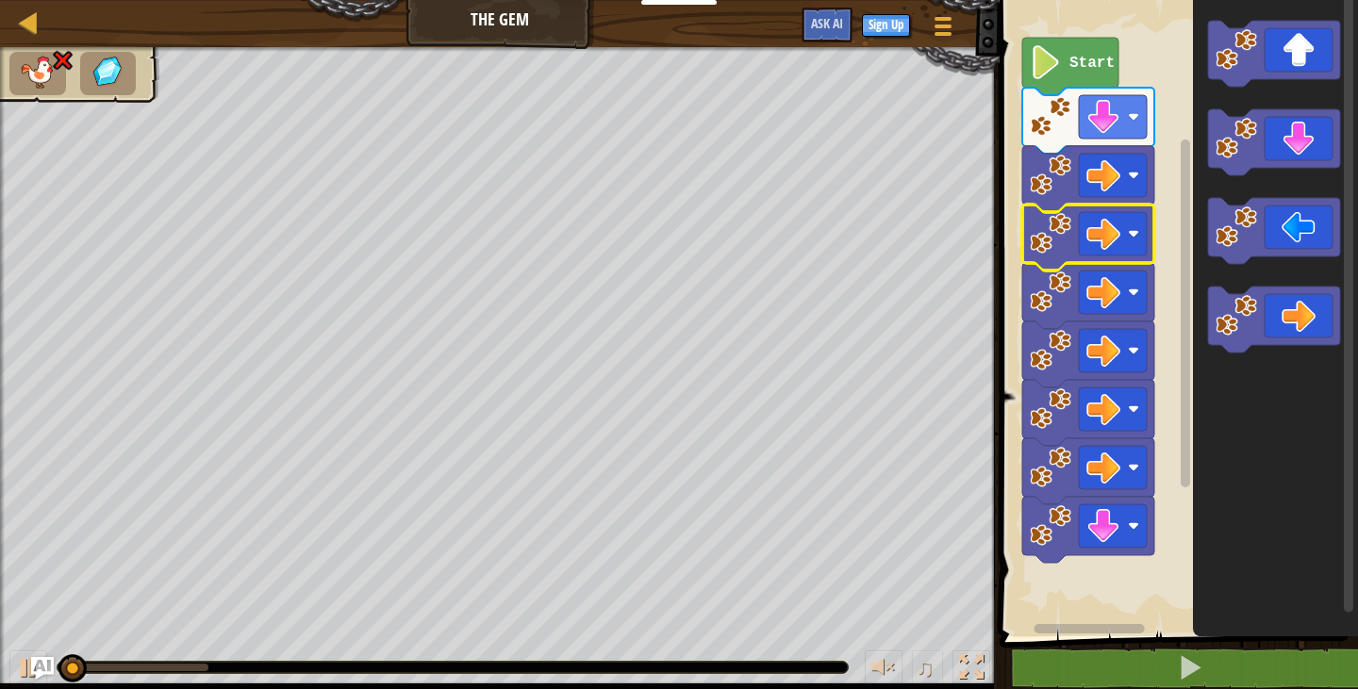
click at [1115, 234] on image "Blockly Workspace" at bounding box center [1103, 234] width 34 height 34
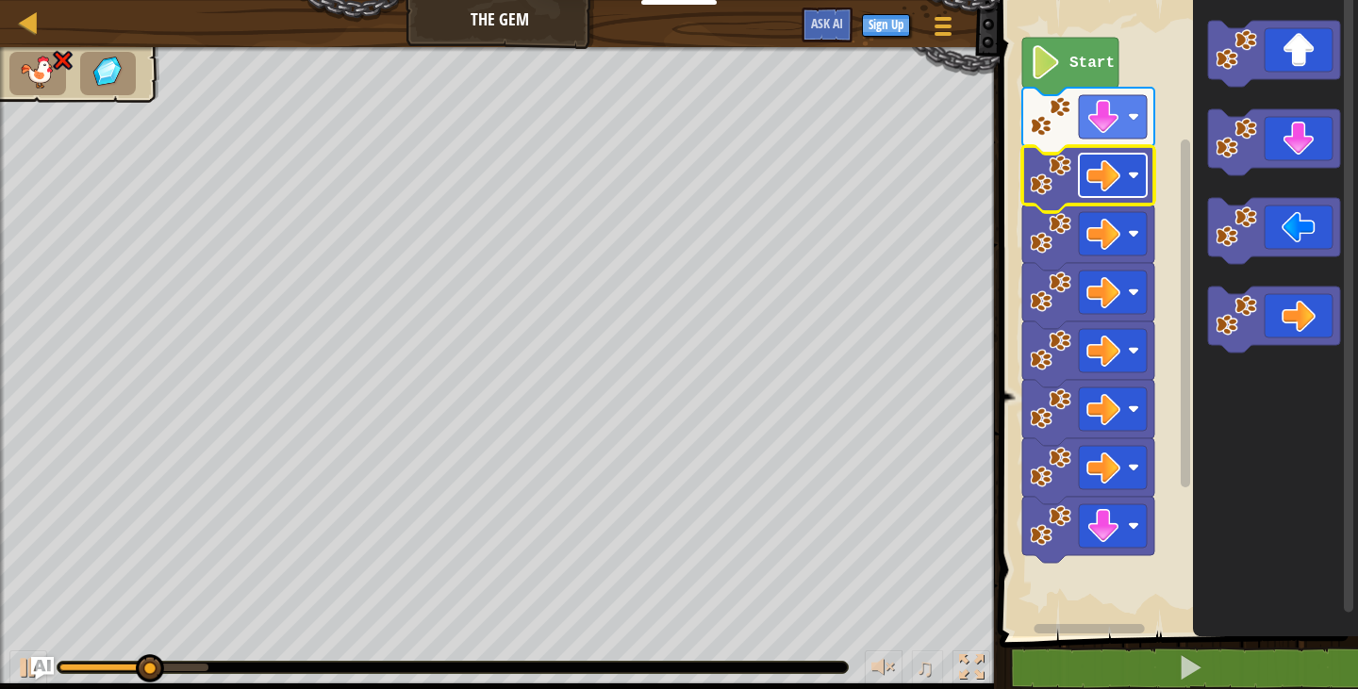
click at [1134, 163] on rect "Blockly Workspace" at bounding box center [1113, 175] width 68 height 43
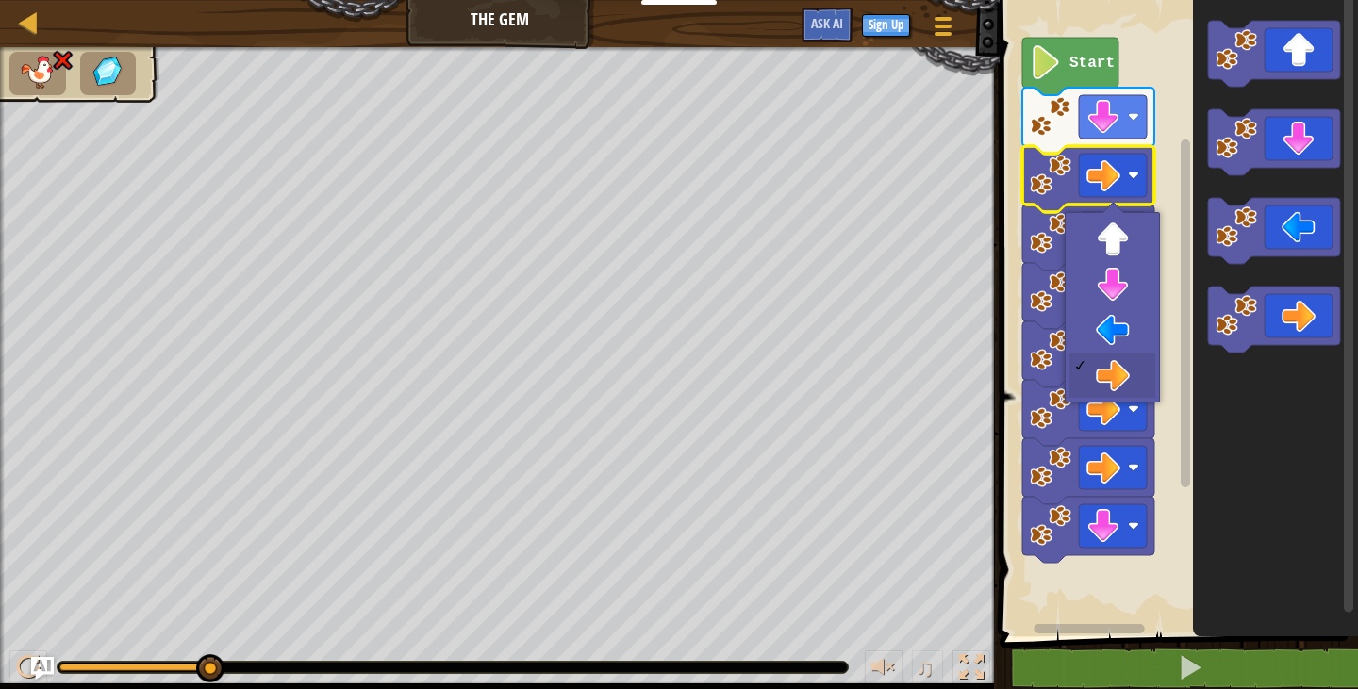
click at [1114, 213] on div at bounding box center [1113, 213] width 22 height 22
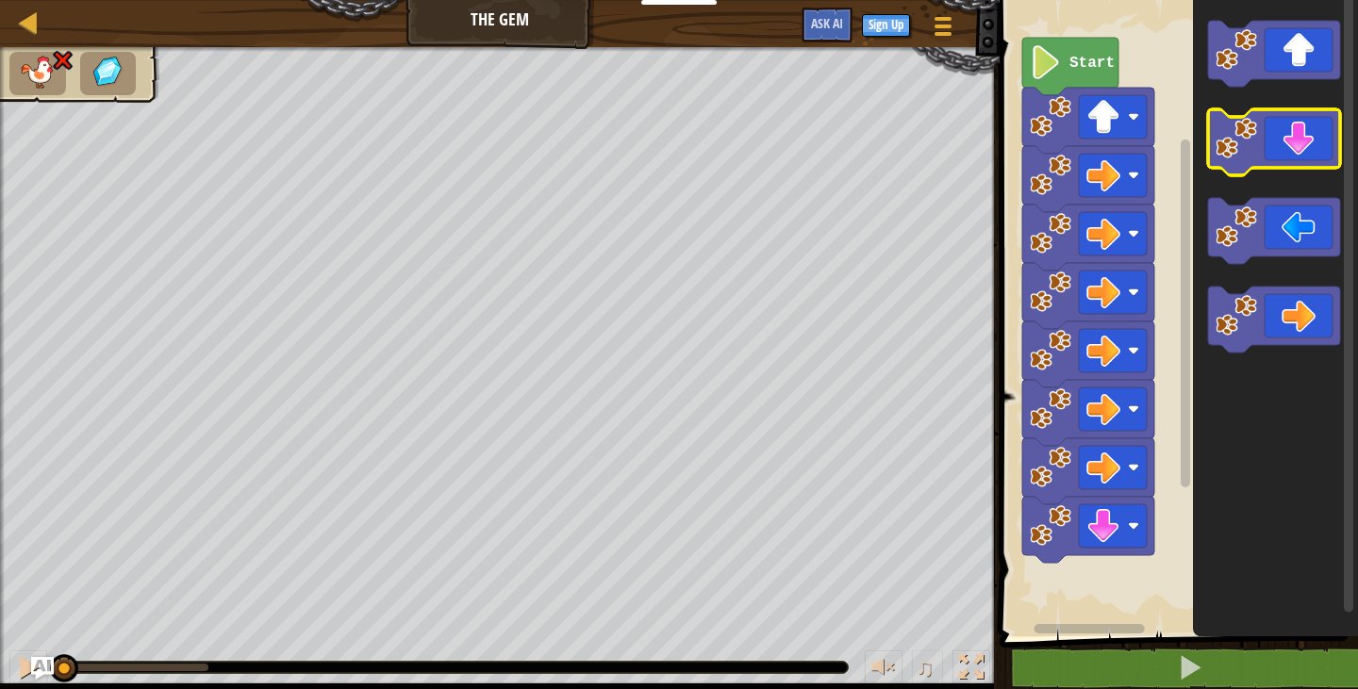
click at [1308, 134] on icon "Blockly Workspace" at bounding box center [1274, 142] width 132 height 66
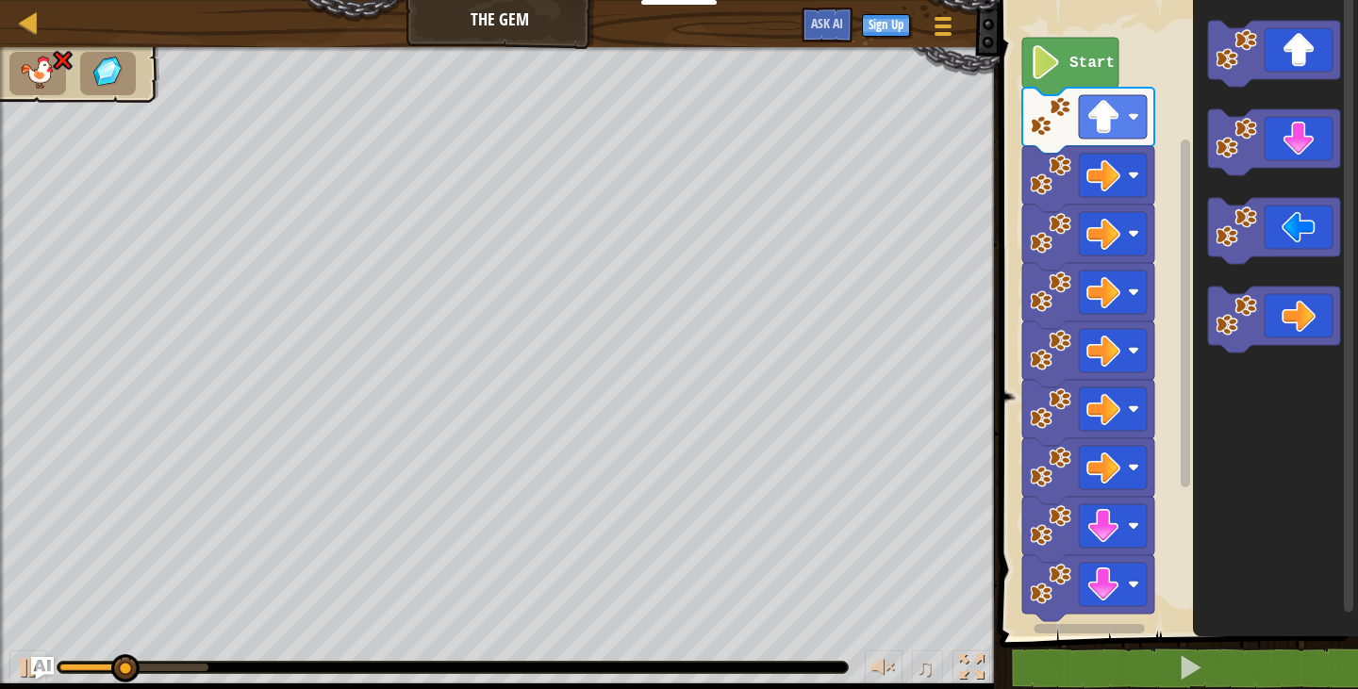
click at [1158, 175] on rect "Blockly Workspace" at bounding box center [1176, 314] width 364 height 646
